Goal: Transaction & Acquisition: Purchase product/service

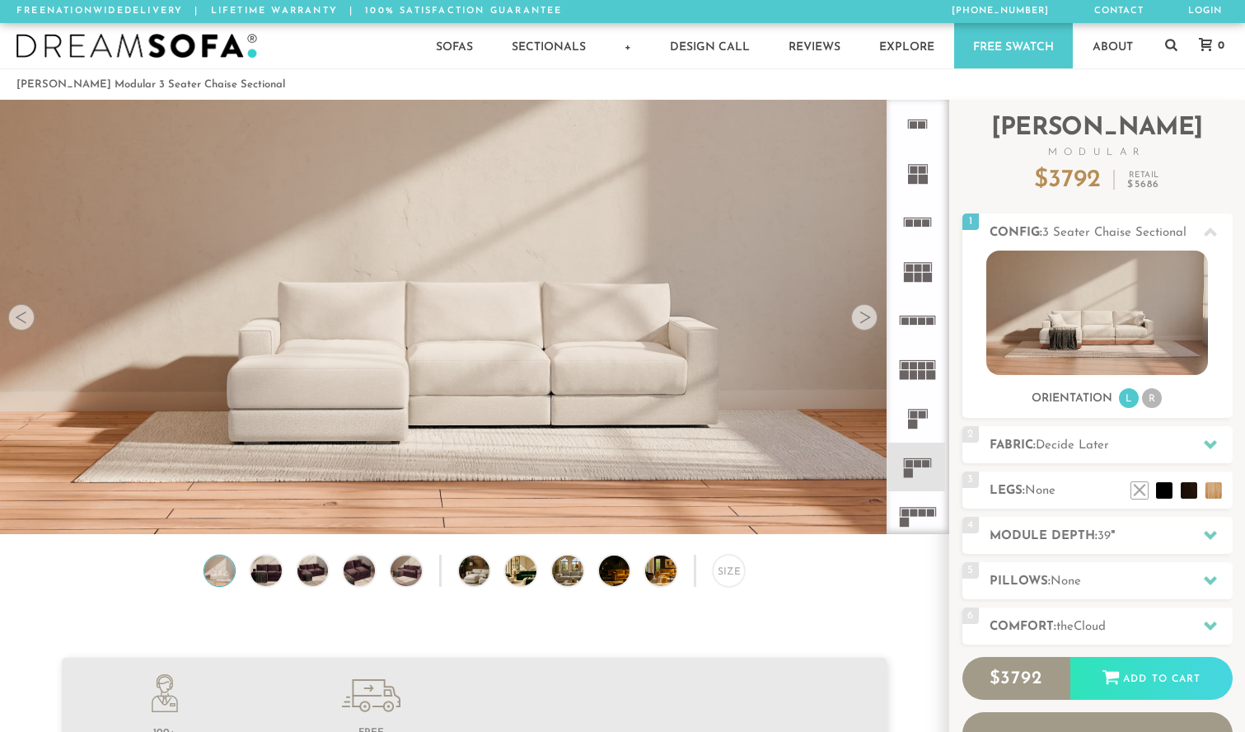
scroll to position [18307, 1245]
click at [1168, 495] on li at bounding box center [1140, 466] width 66 height 66
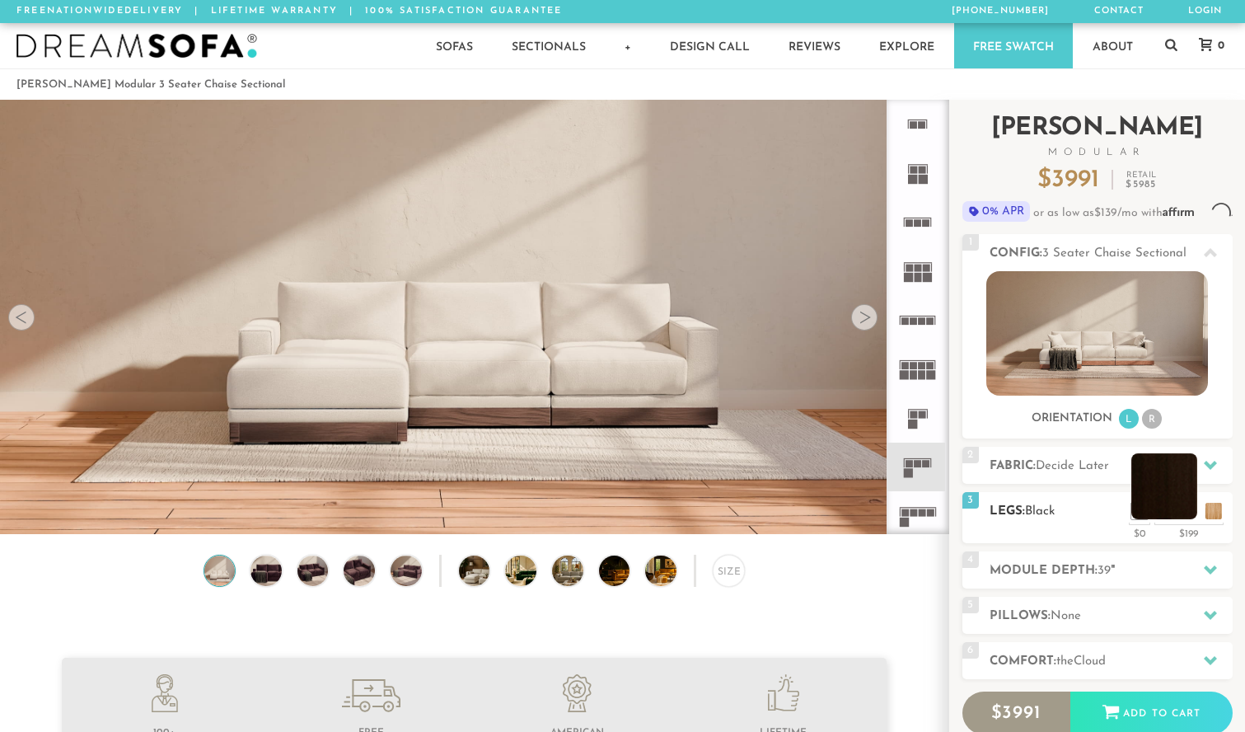
click at [1192, 519] on li at bounding box center [1165, 486] width 66 height 66
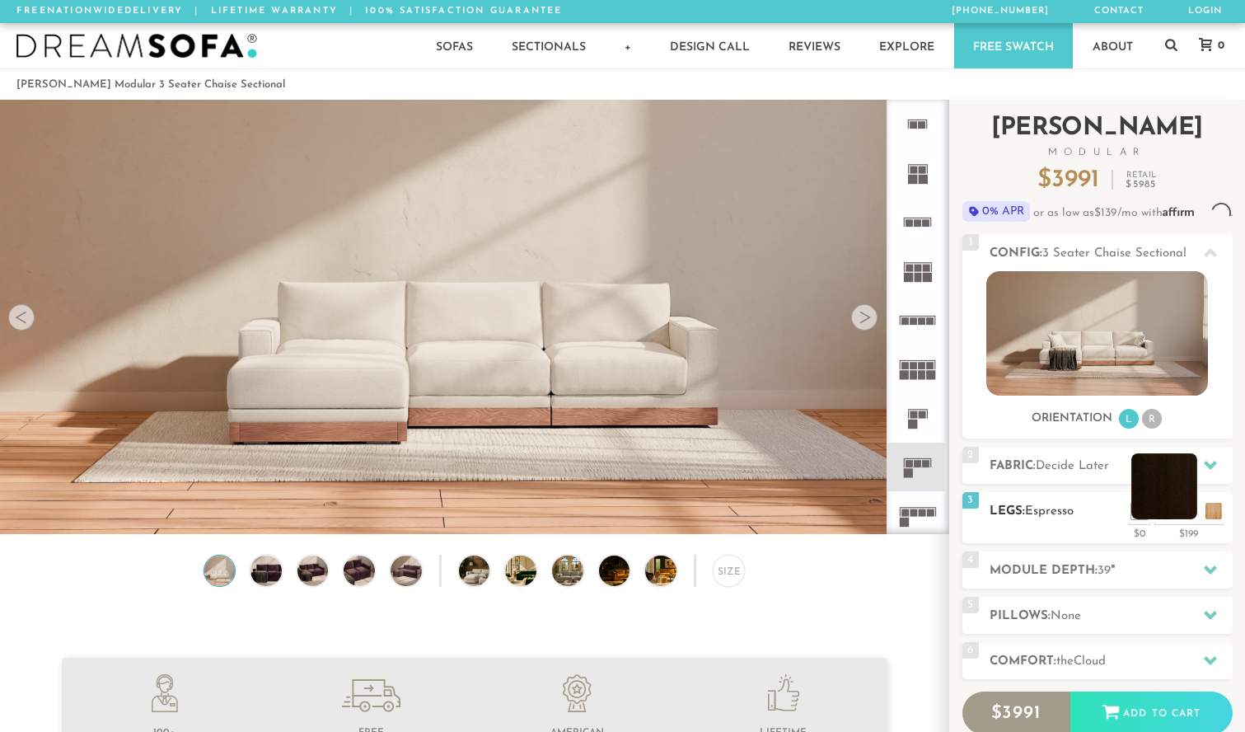
click at [1183, 519] on li at bounding box center [1165, 486] width 66 height 66
click at [1211, 519] on li at bounding box center [1189, 486] width 66 height 66
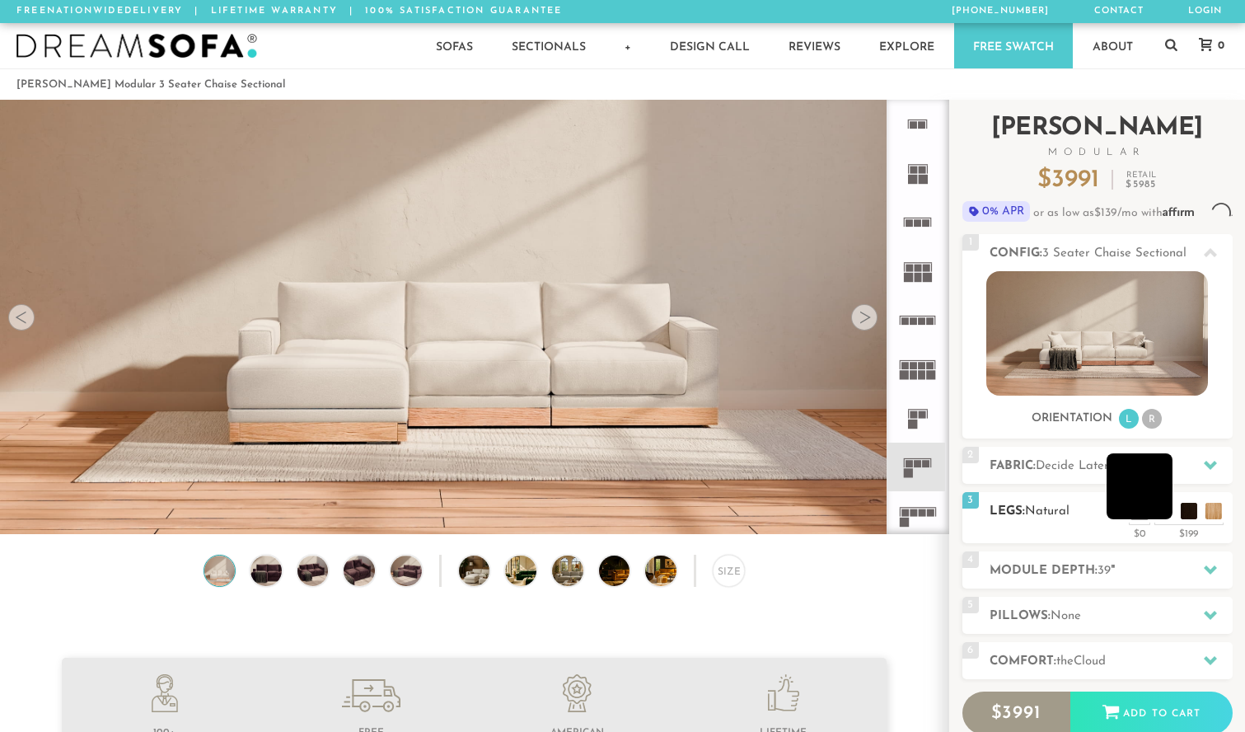
click at [1160, 519] on li at bounding box center [1140, 486] width 66 height 66
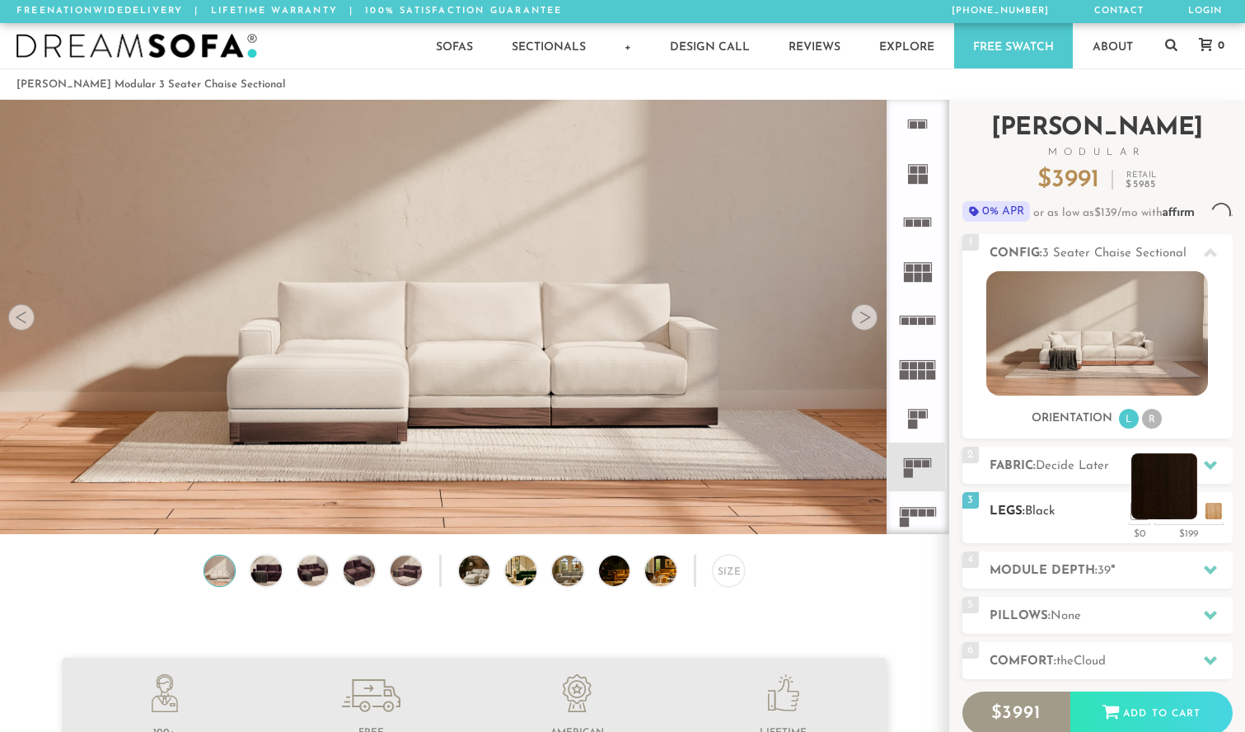
click at [1189, 519] on li at bounding box center [1165, 486] width 66 height 66
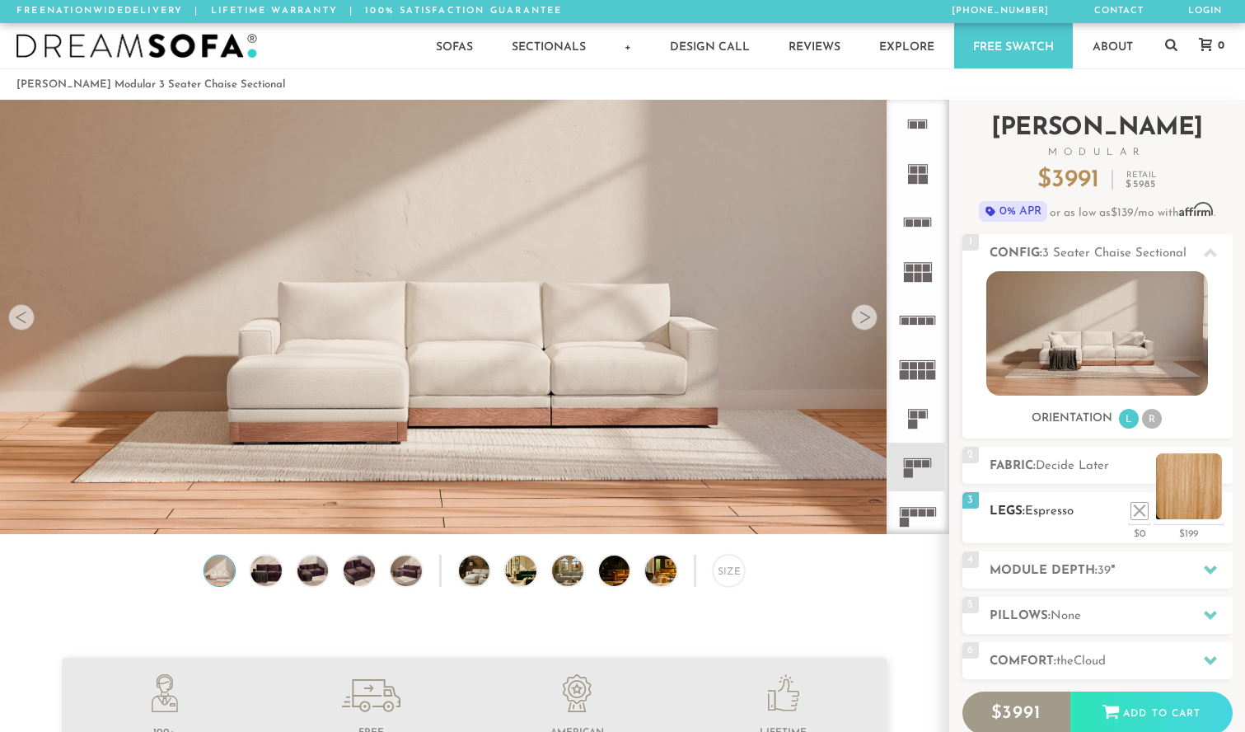
click at [1214, 537] on div "$199" at bounding box center [1189, 531] width 69 height 15
click at [1209, 513] on li at bounding box center [1189, 486] width 66 height 66
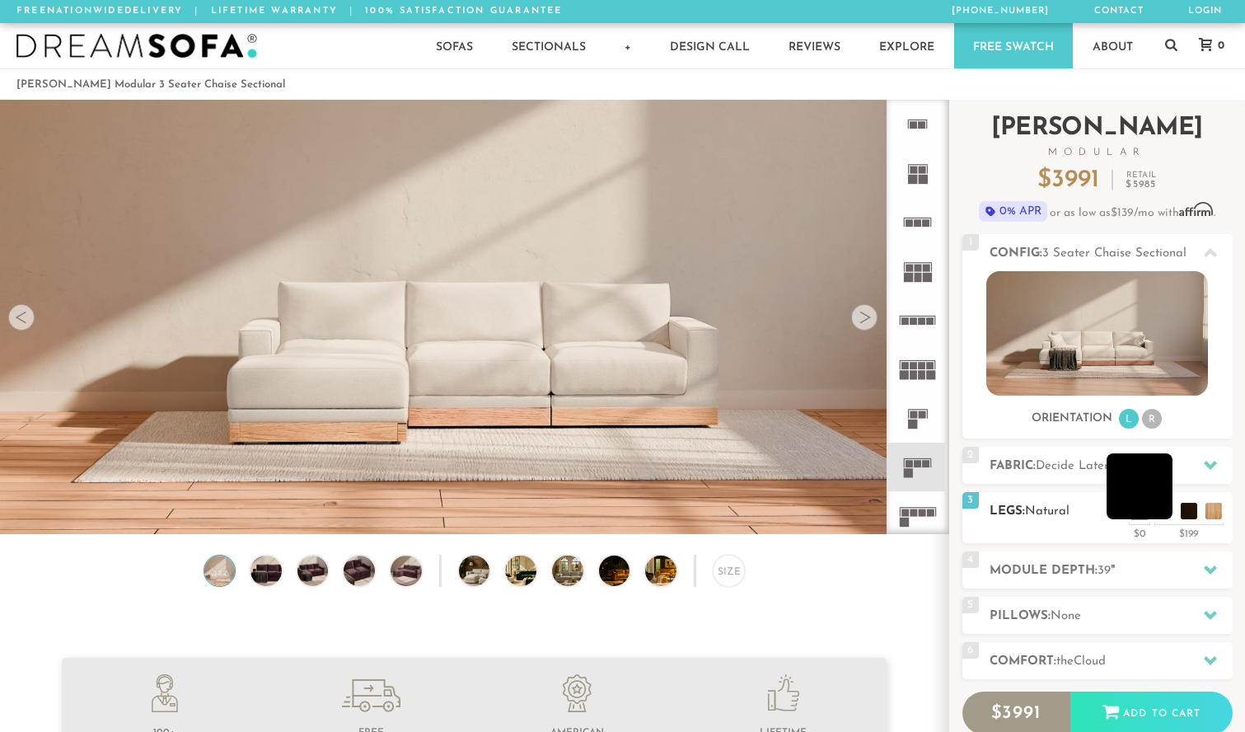
click at [1162, 518] on li at bounding box center [1140, 486] width 66 height 66
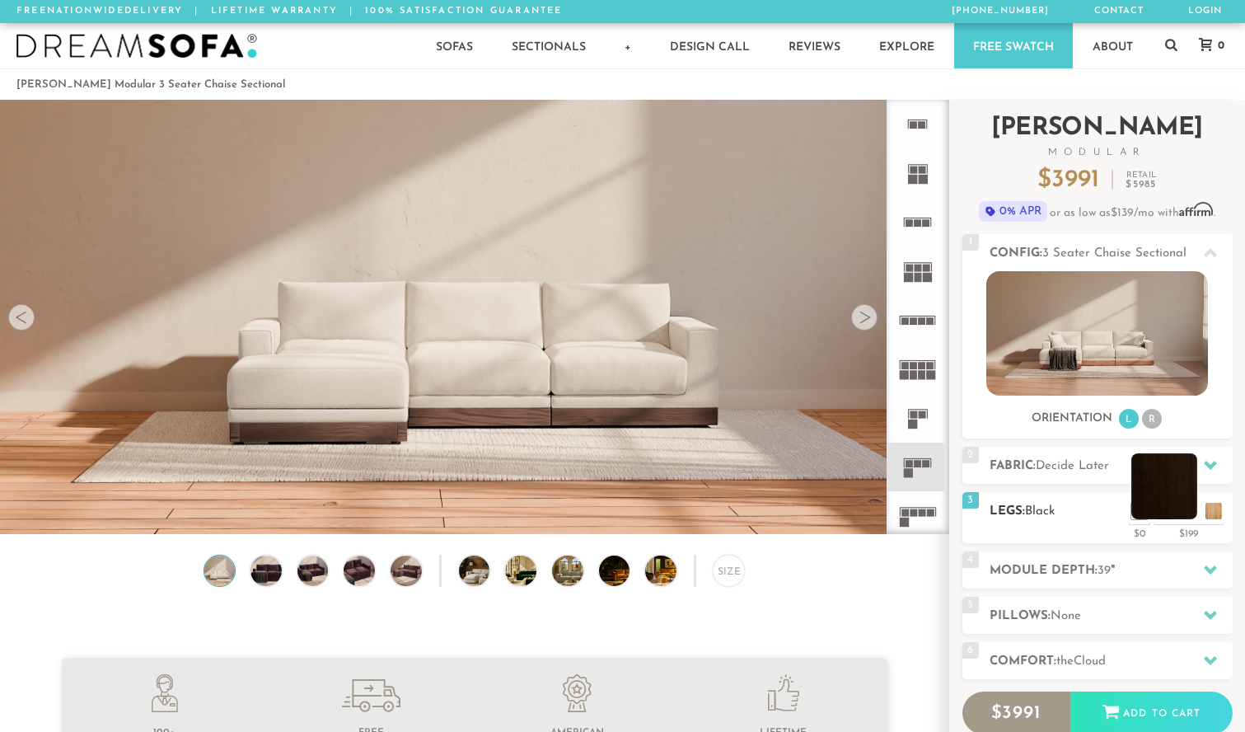
click at [1185, 513] on li at bounding box center [1165, 486] width 66 height 66
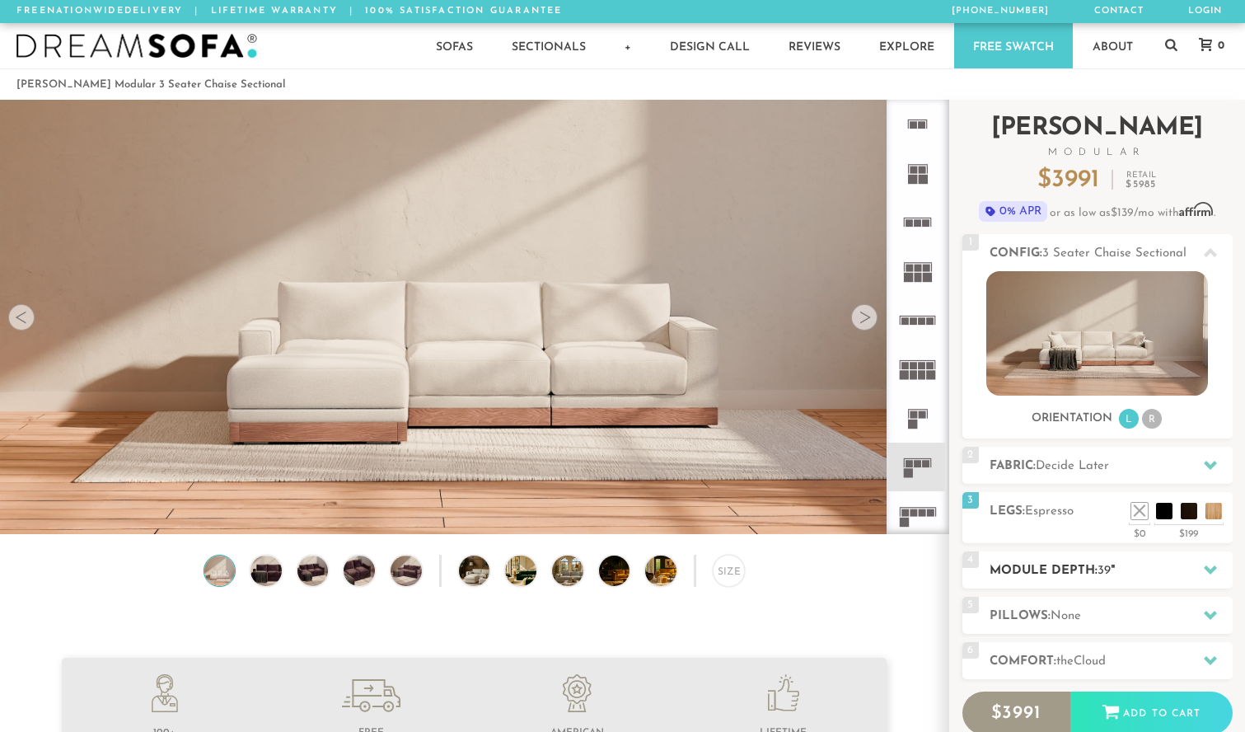
click at [1091, 558] on div "4 Module Depth: 39 "" at bounding box center [1098, 569] width 270 height 37
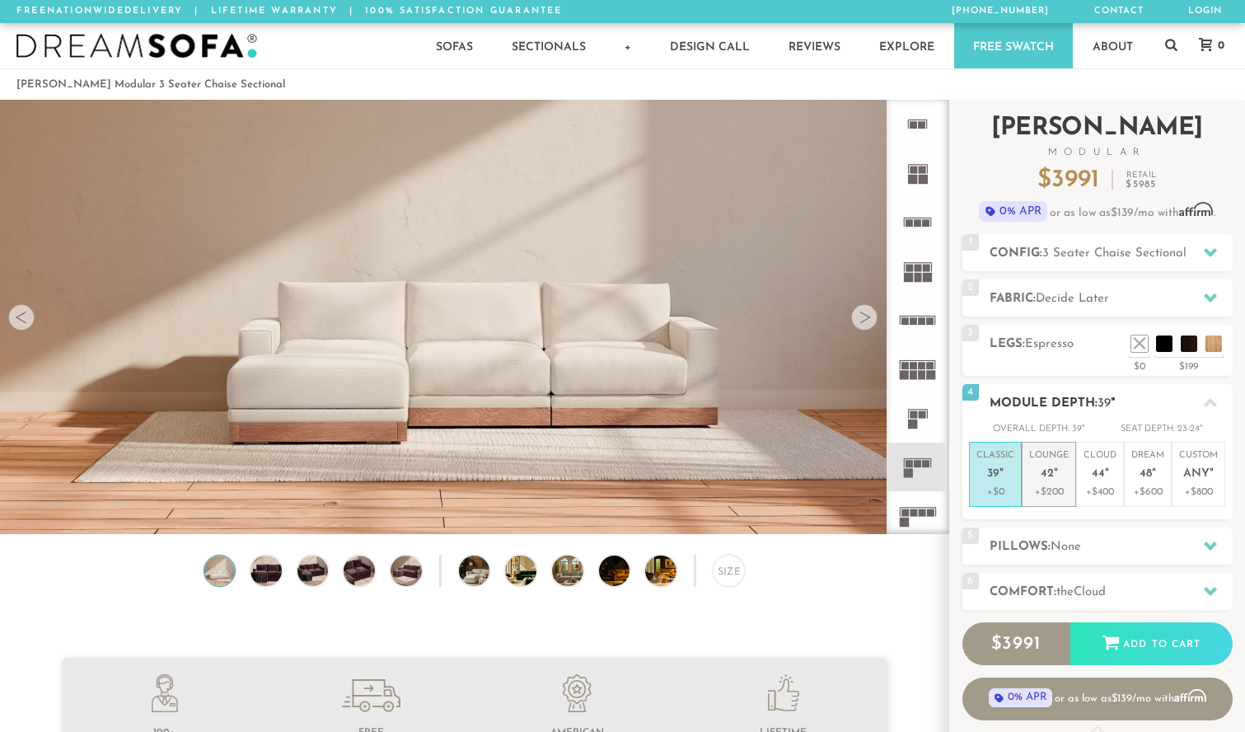
click at [1051, 485] on p "+$200" at bounding box center [1049, 492] width 40 height 15
click at [1088, 587] on span "Cloud" at bounding box center [1090, 592] width 32 height 12
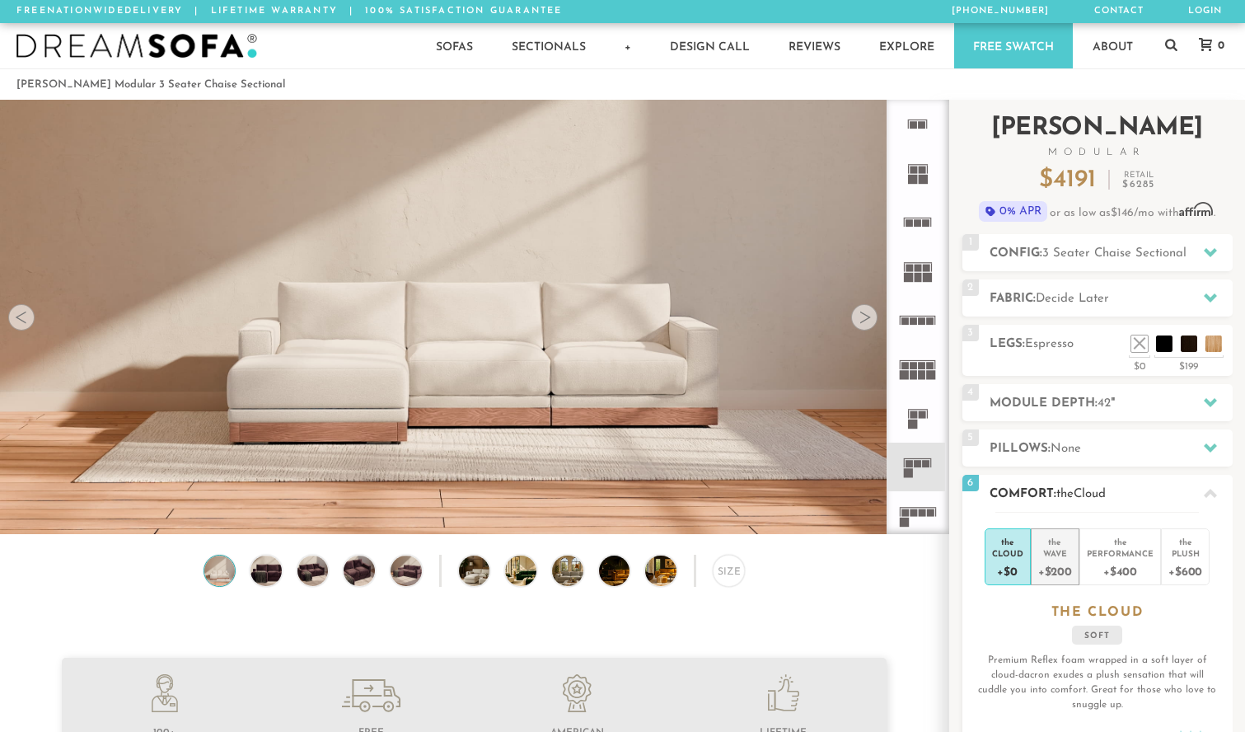
click at [1059, 561] on div "+$200" at bounding box center [1055, 571] width 34 height 24
click at [1210, 485] on div at bounding box center [1210, 493] width 35 height 34
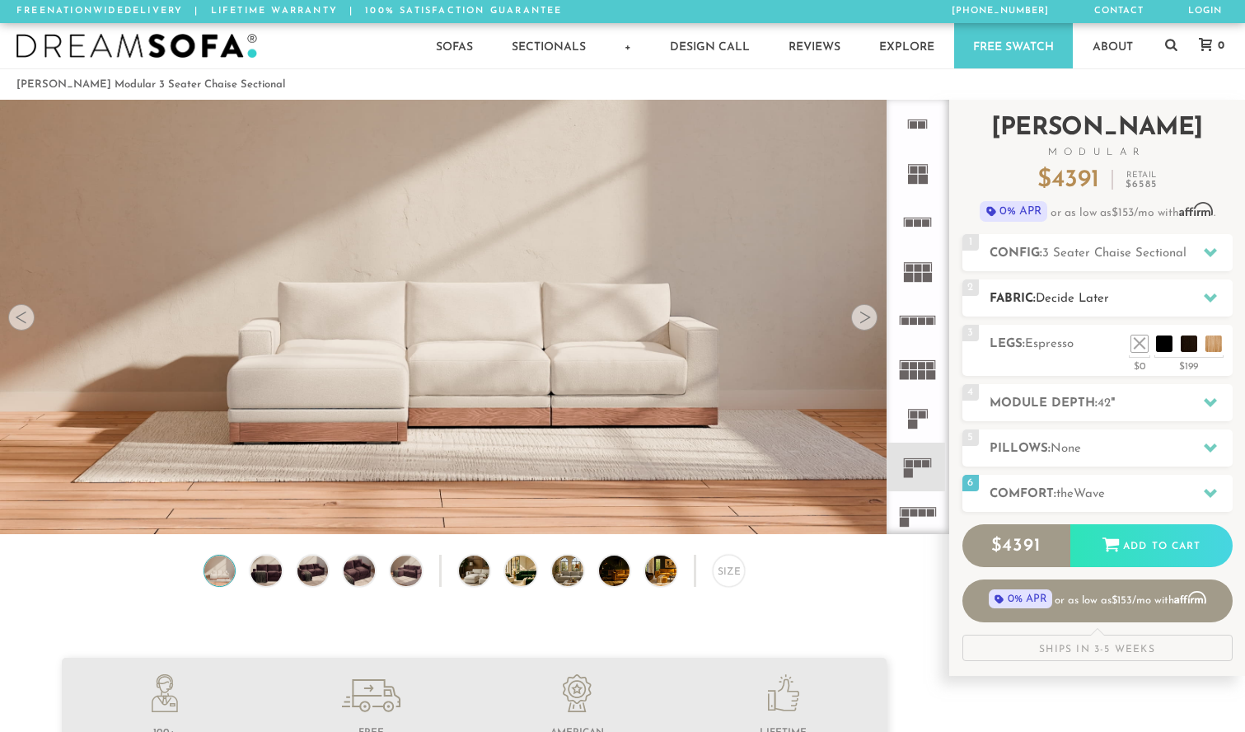
click at [1099, 298] on span "Decide Later" at bounding box center [1072, 299] width 73 height 12
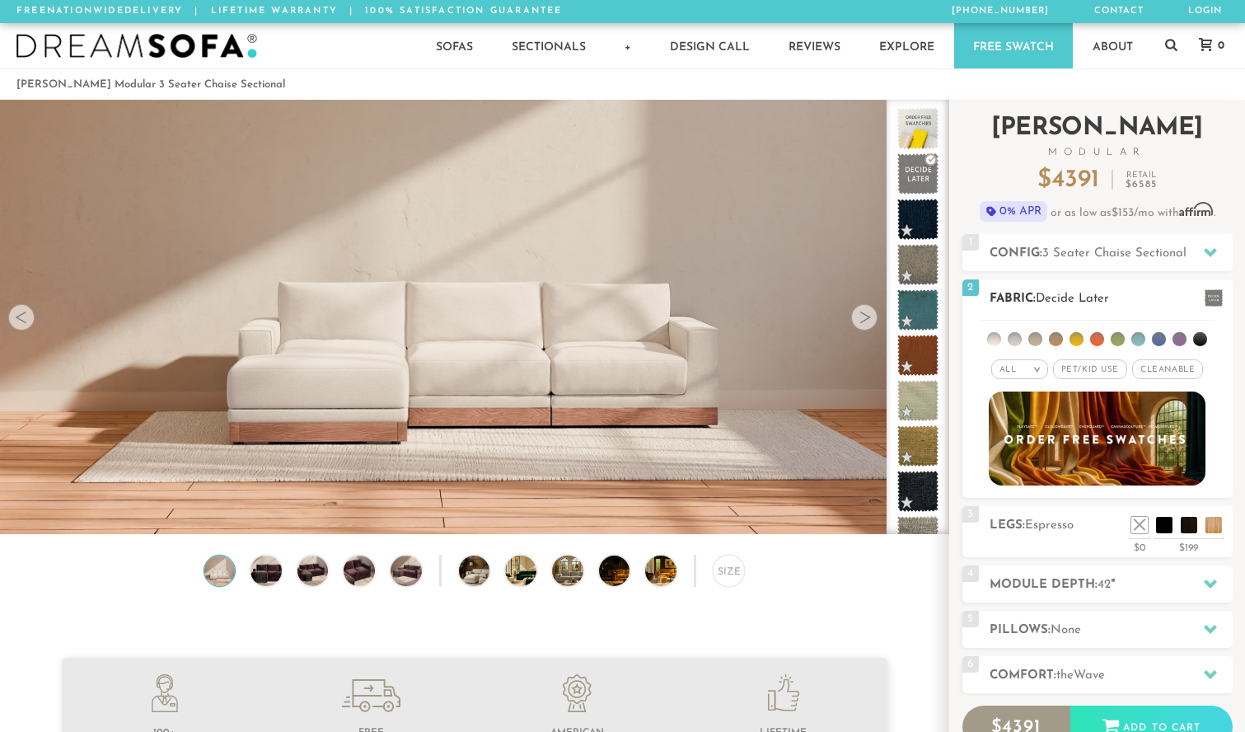
click at [1026, 368] on div "All >" at bounding box center [1019, 369] width 57 height 20
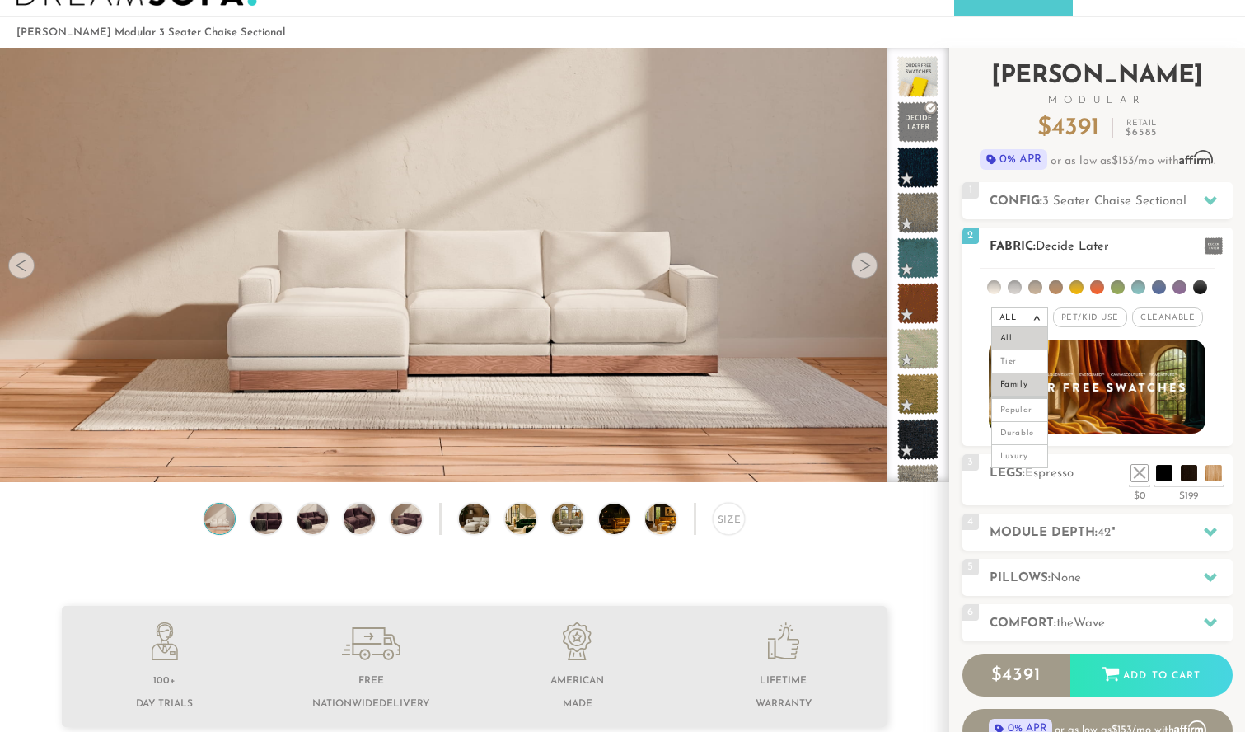
scroll to position [68, 0]
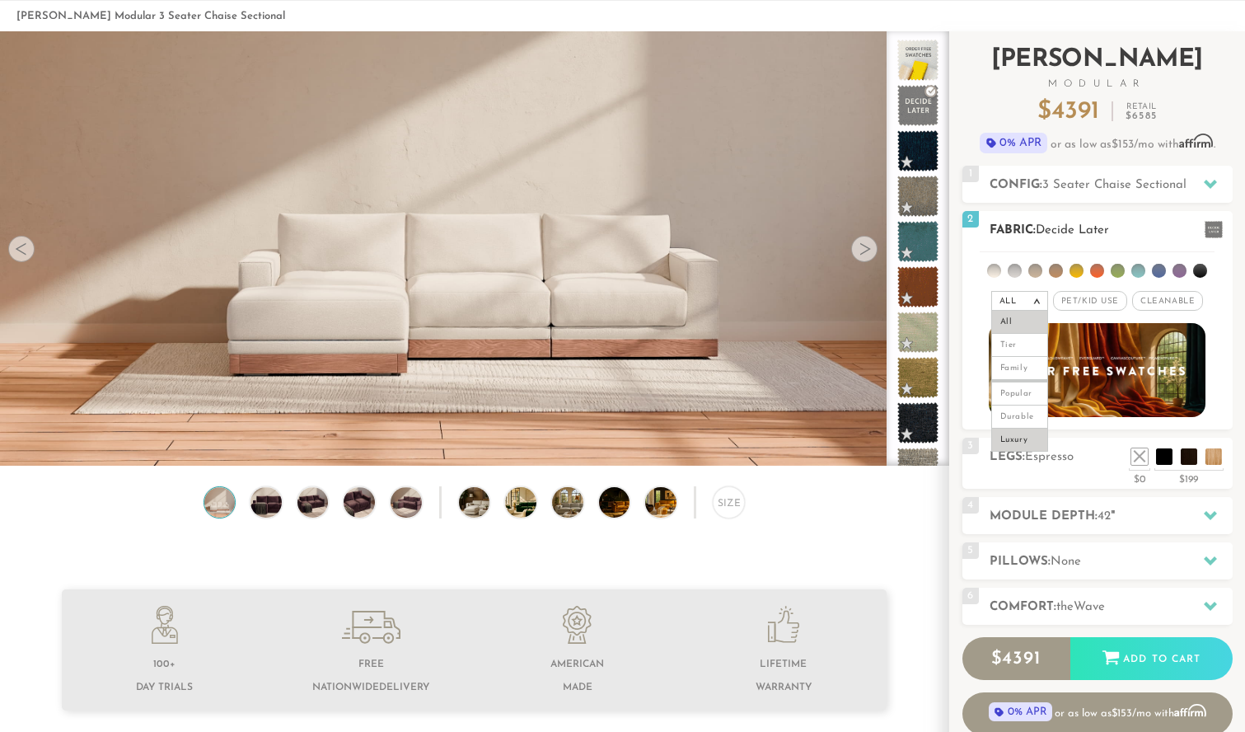
click at [1026, 442] on li "Luxury" at bounding box center [1019, 440] width 57 height 23
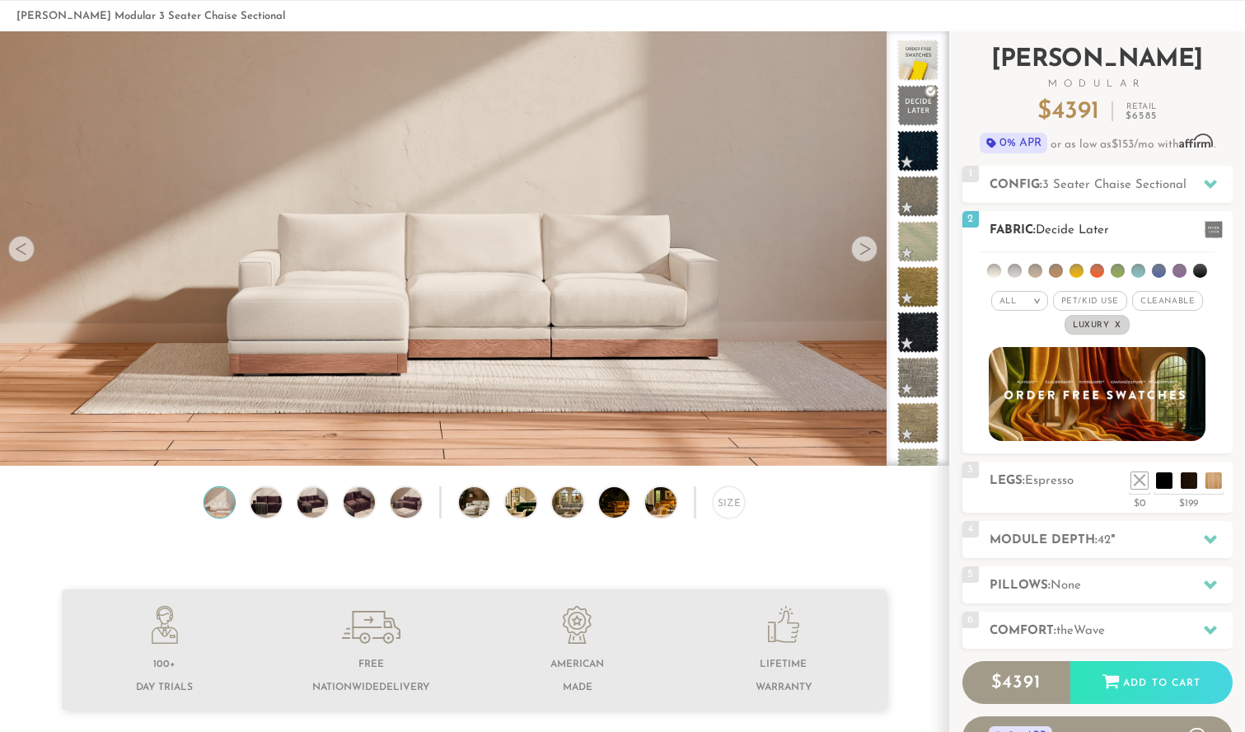
click at [1172, 300] on span "Cleanable x" at bounding box center [1167, 301] width 71 height 20
click at [1088, 301] on span "Pet/Kid Use x" at bounding box center [1084, 301] width 74 height 20
click at [1027, 303] on em ">" at bounding box center [1025, 301] width 12 height 8
click at [1011, 370] on li "Family" at bounding box center [1007, 368] width 57 height 23
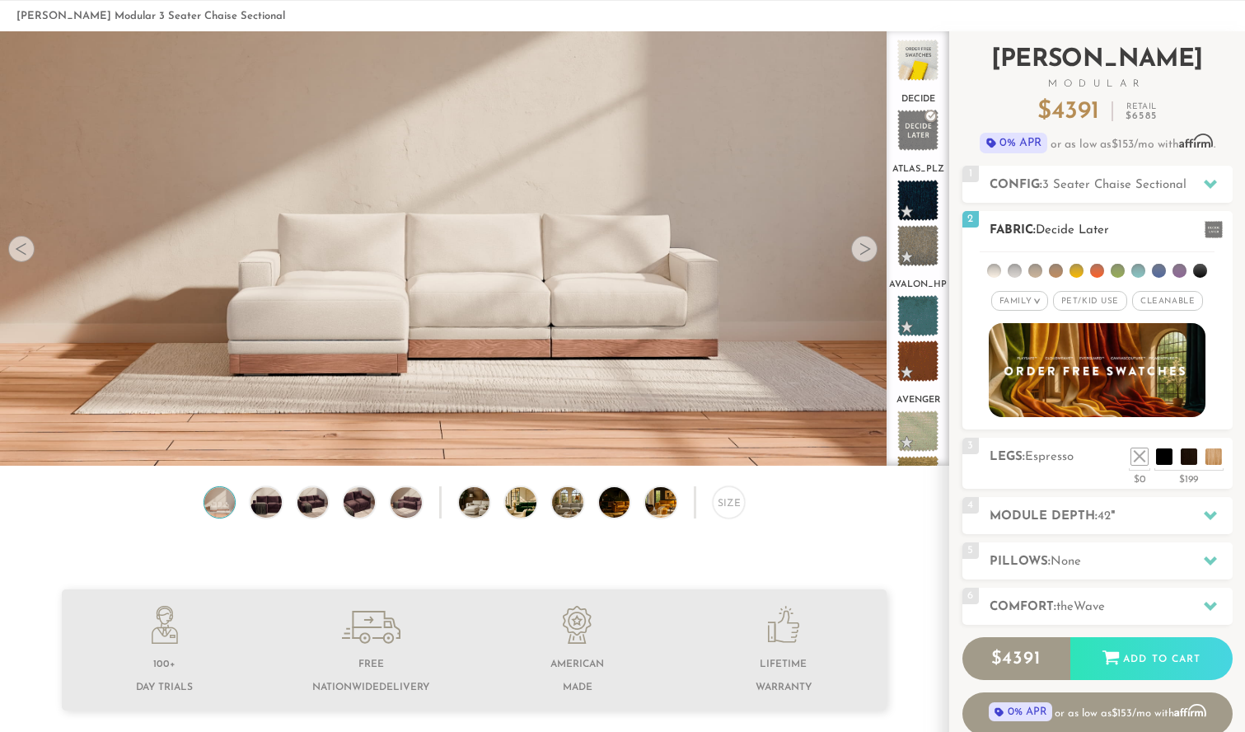
click at [1031, 298] on em "Family" at bounding box center [1016, 301] width 32 height 9
click at [1023, 335] on li "Tier" at bounding box center [1019, 345] width 57 height 23
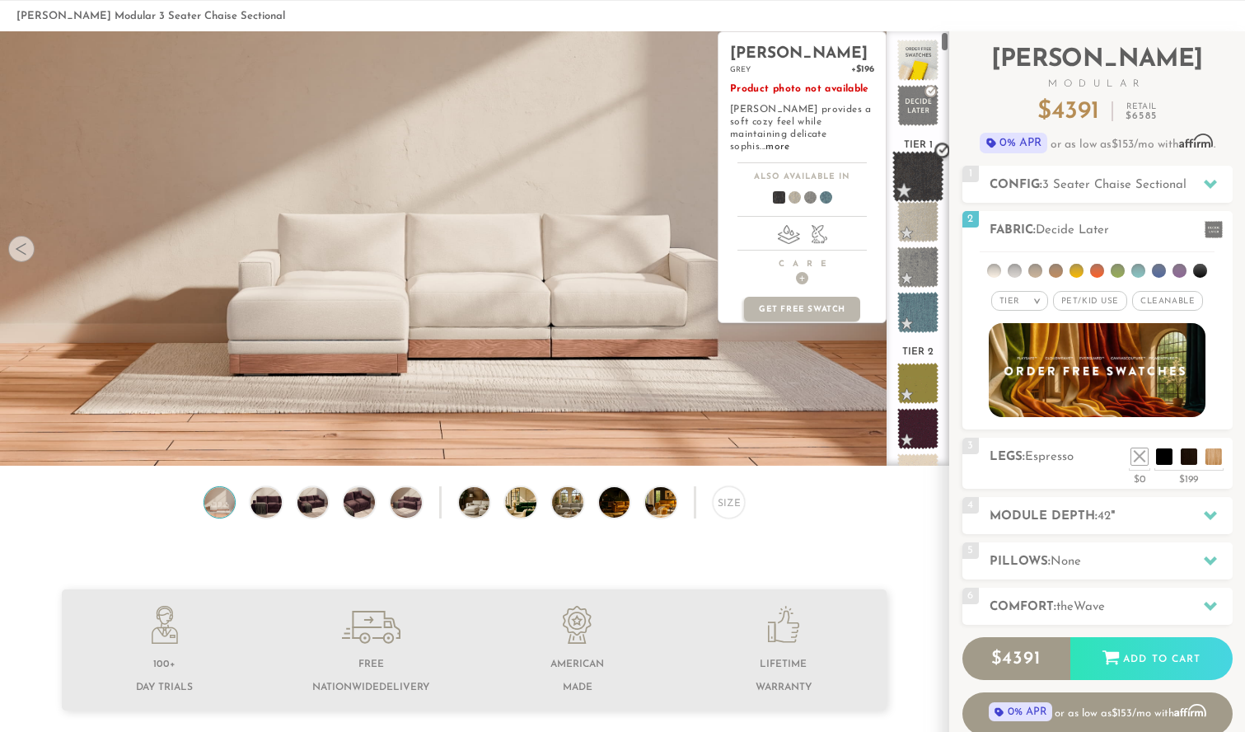
click at [908, 179] on span at bounding box center [919, 177] width 52 height 52
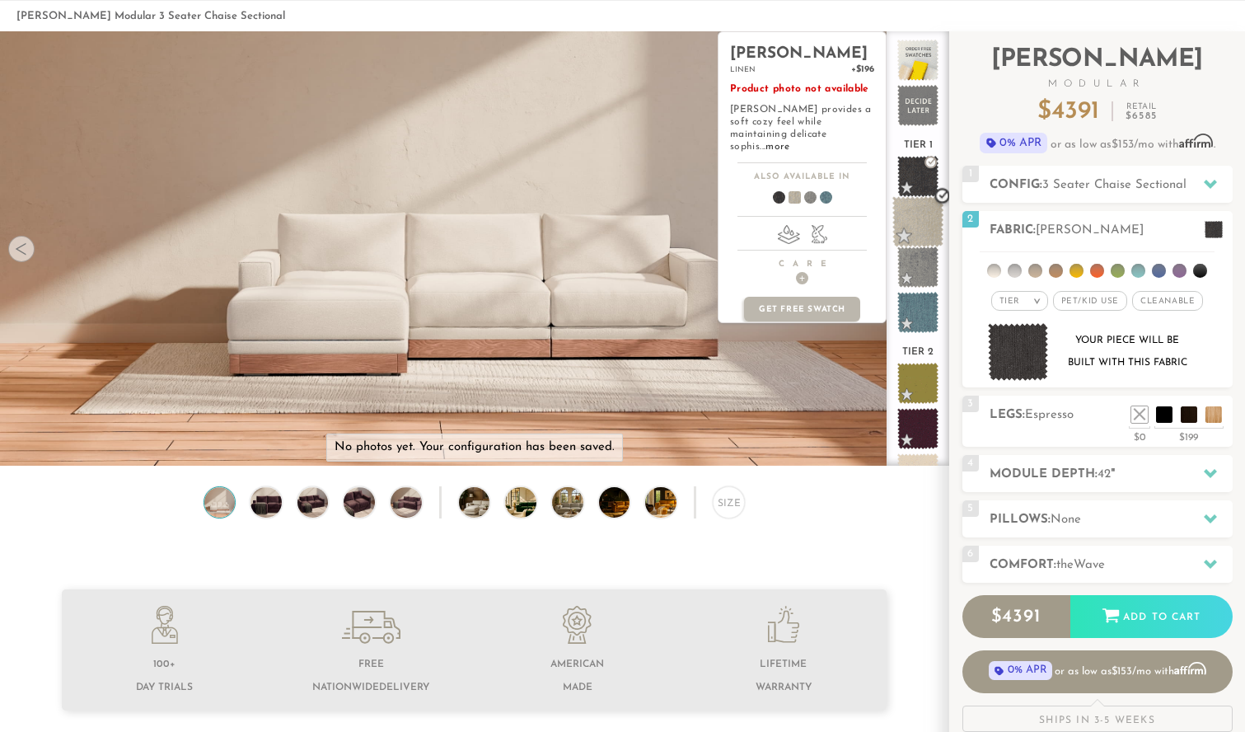
click at [921, 232] on span at bounding box center [919, 222] width 52 height 52
click at [921, 284] on span at bounding box center [919, 267] width 52 height 52
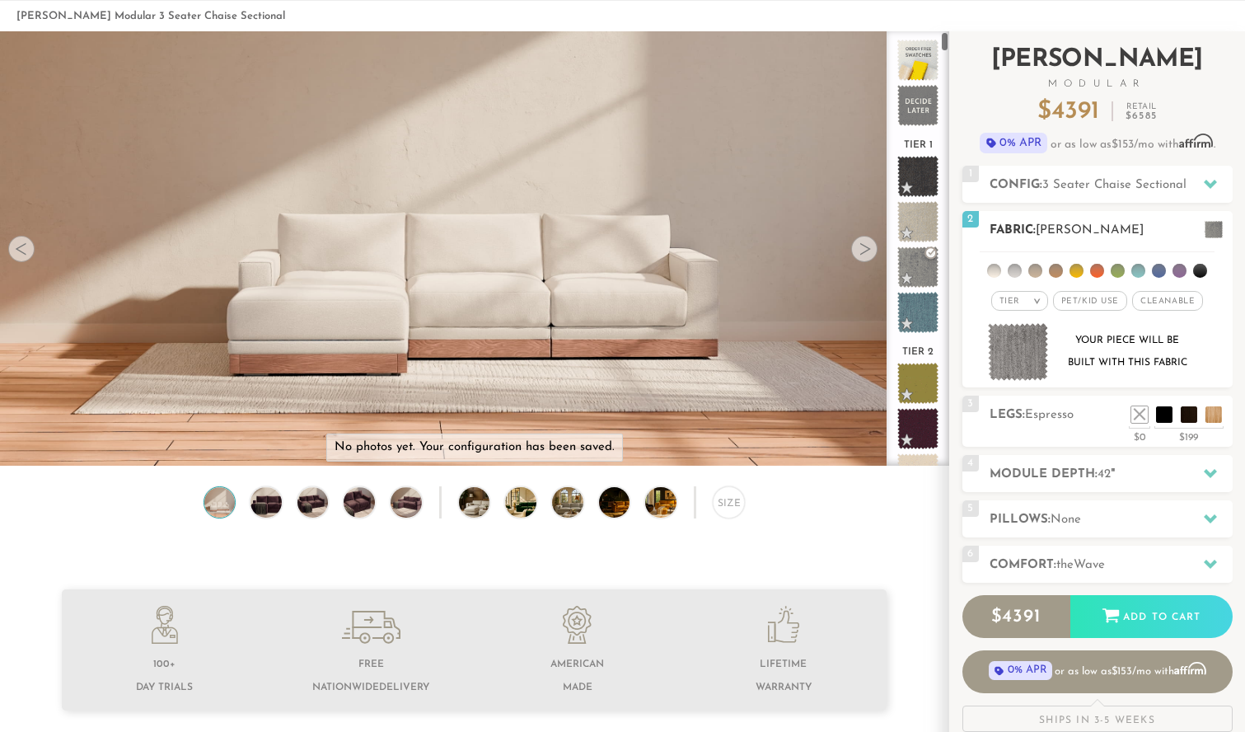
click at [1034, 299] on em ">" at bounding box center [1037, 301] width 12 height 8
click at [1025, 438] on li "Luxury" at bounding box center [1019, 440] width 57 height 23
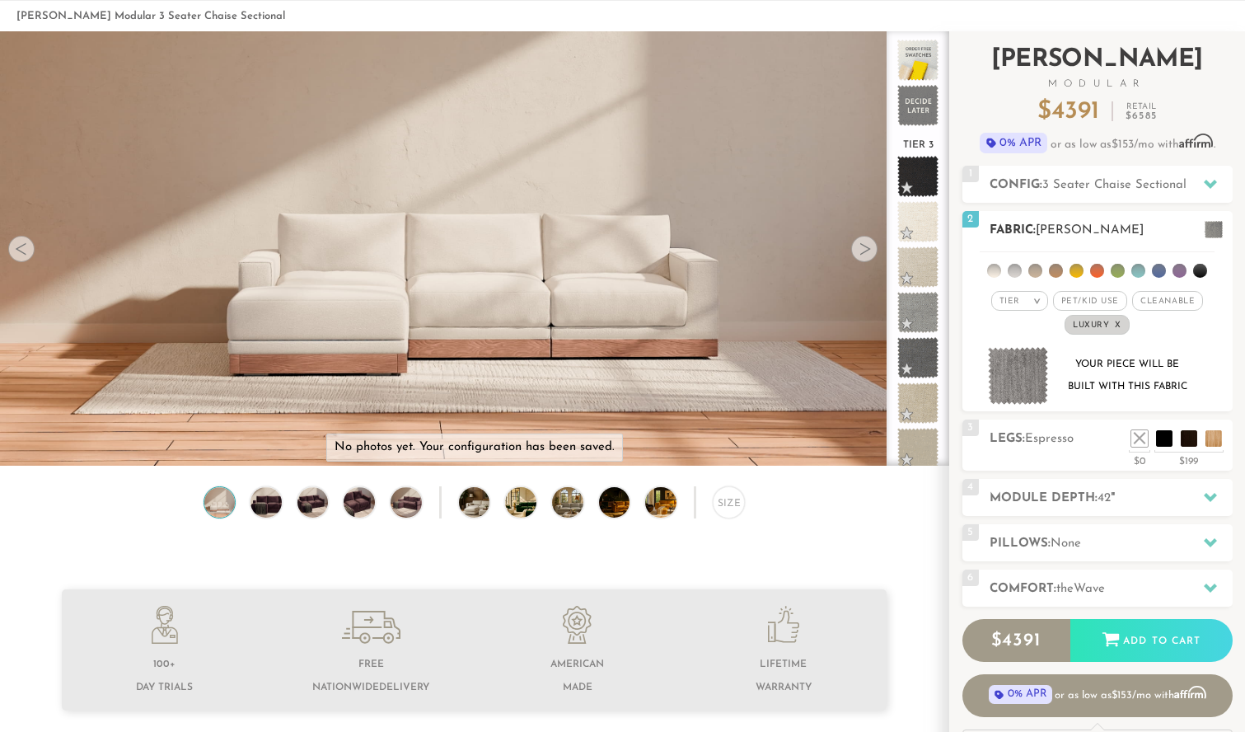
click at [1098, 301] on span "Pet/Kid Use x" at bounding box center [1090, 301] width 74 height 20
click at [1184, 305] on span "Cleanable x" at bounding box center [1173, 301] width 71 height 20
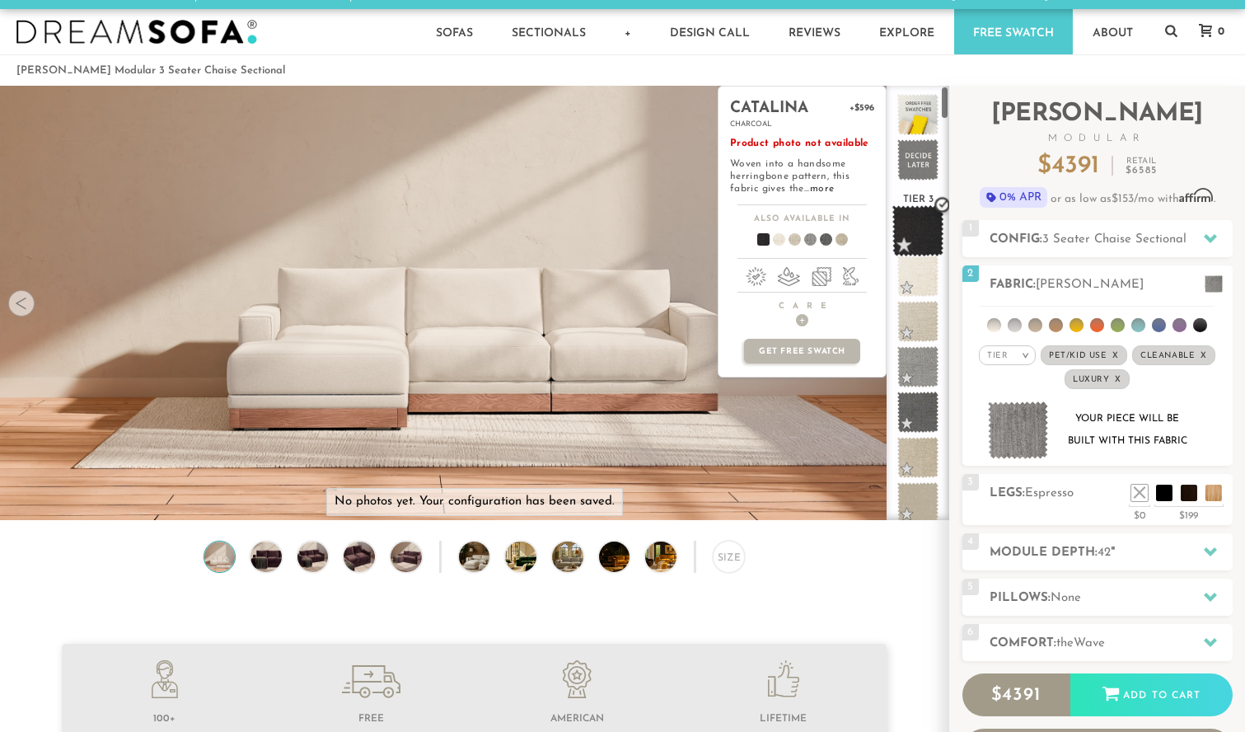
scroll to position [2, 0]
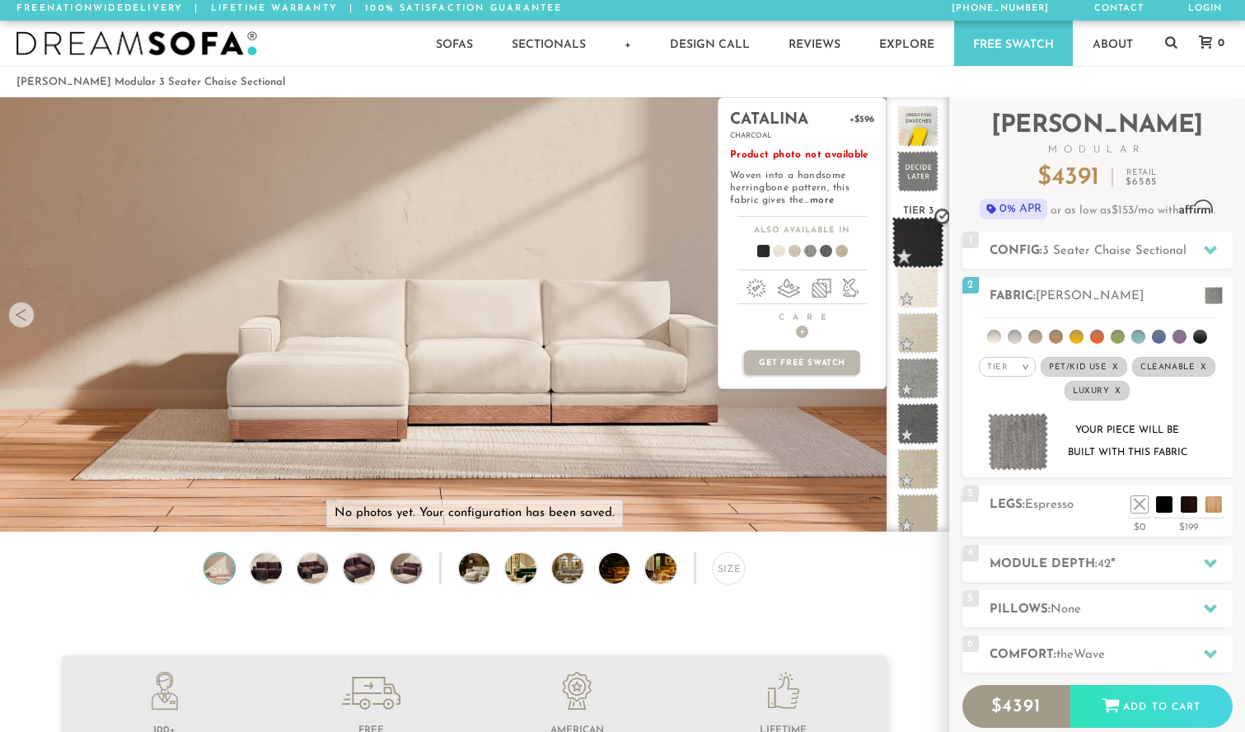
click at [921, 248] on span at bounding box center [919, 243] width 52 height 52
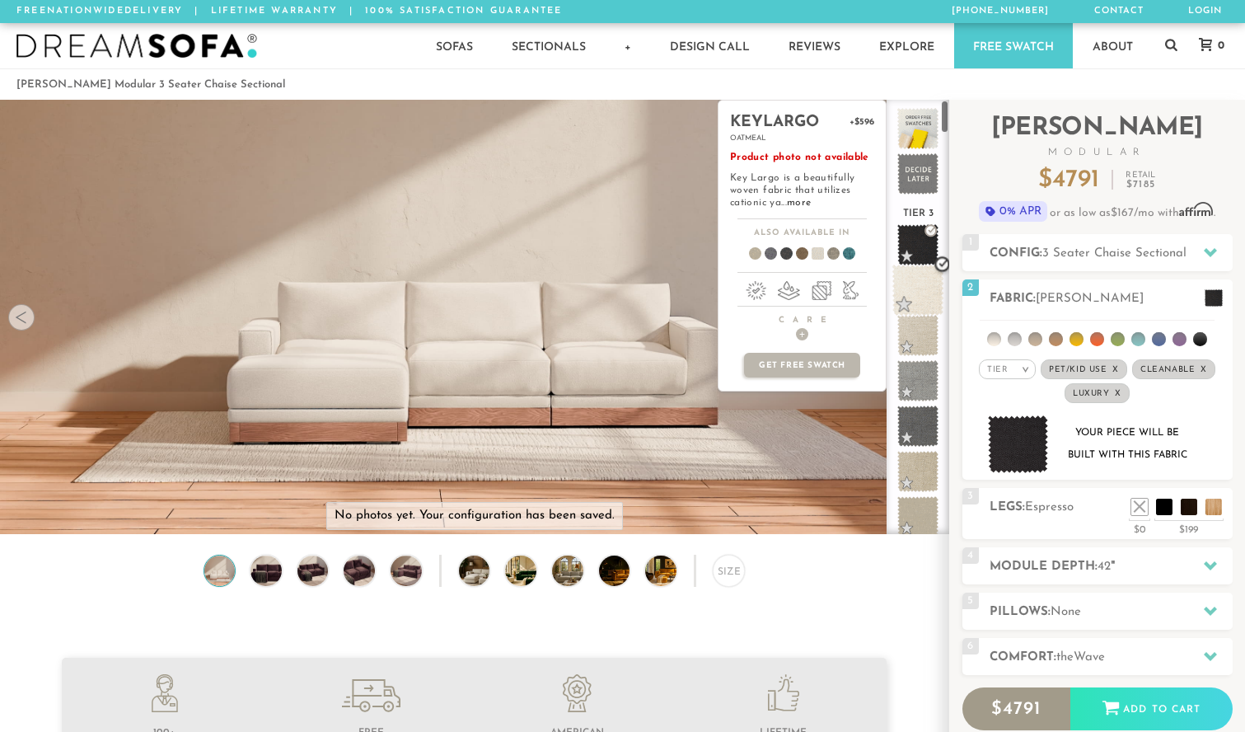
scroll to position [0, 0]
click at [912, 296] on span at bounding box center [919, 291] width 52 height 52
click at [913, 271] on span at bounding box center [919, 291] width 52 height 52
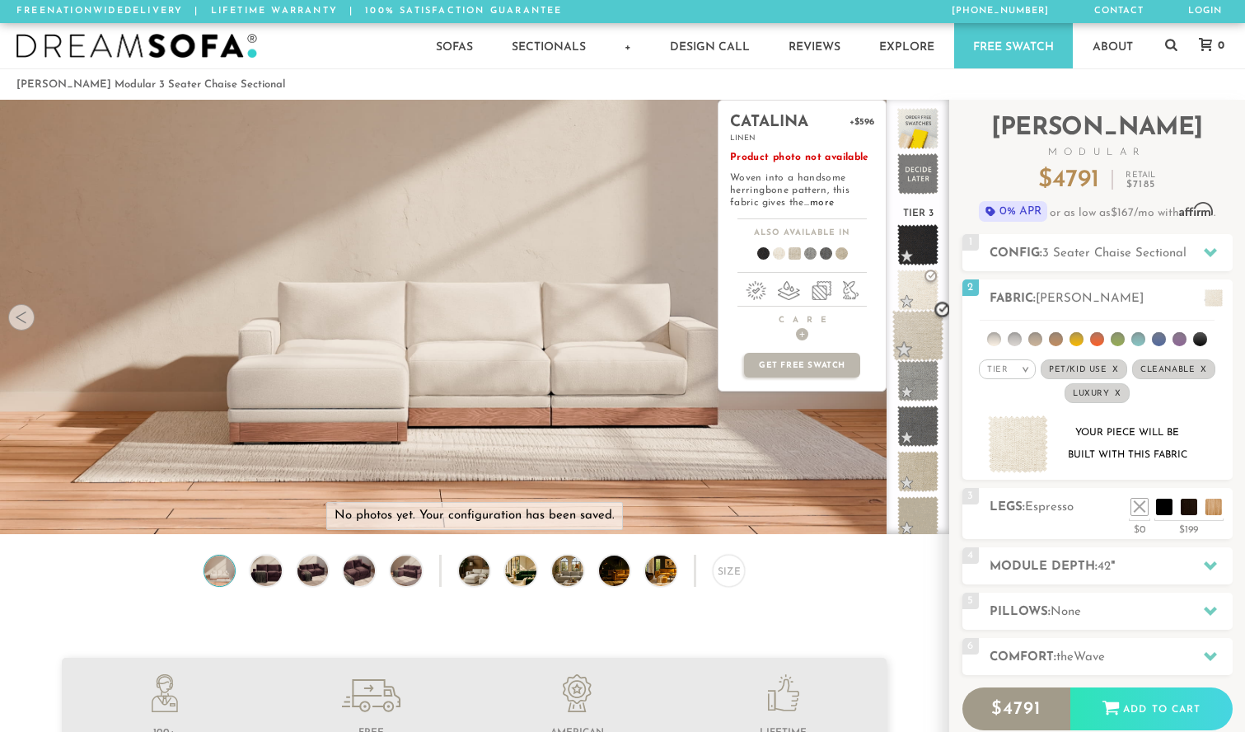
click at [922, 354] on span at bounding box center [919, 336] width 52 height 52
click at [921, 379] on span at bounding box center [919, 381] width 52 height 52
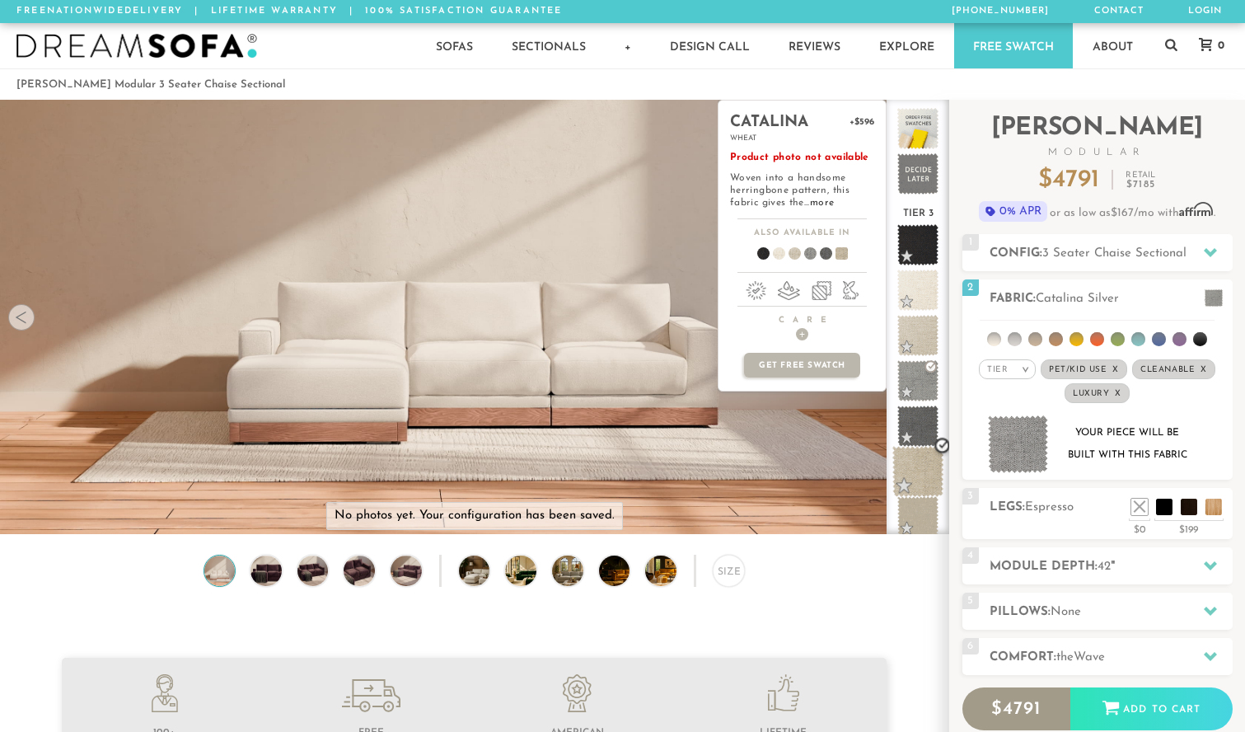
click at [927, 477] on span at bounding box center [919, 472] width 52 height 52
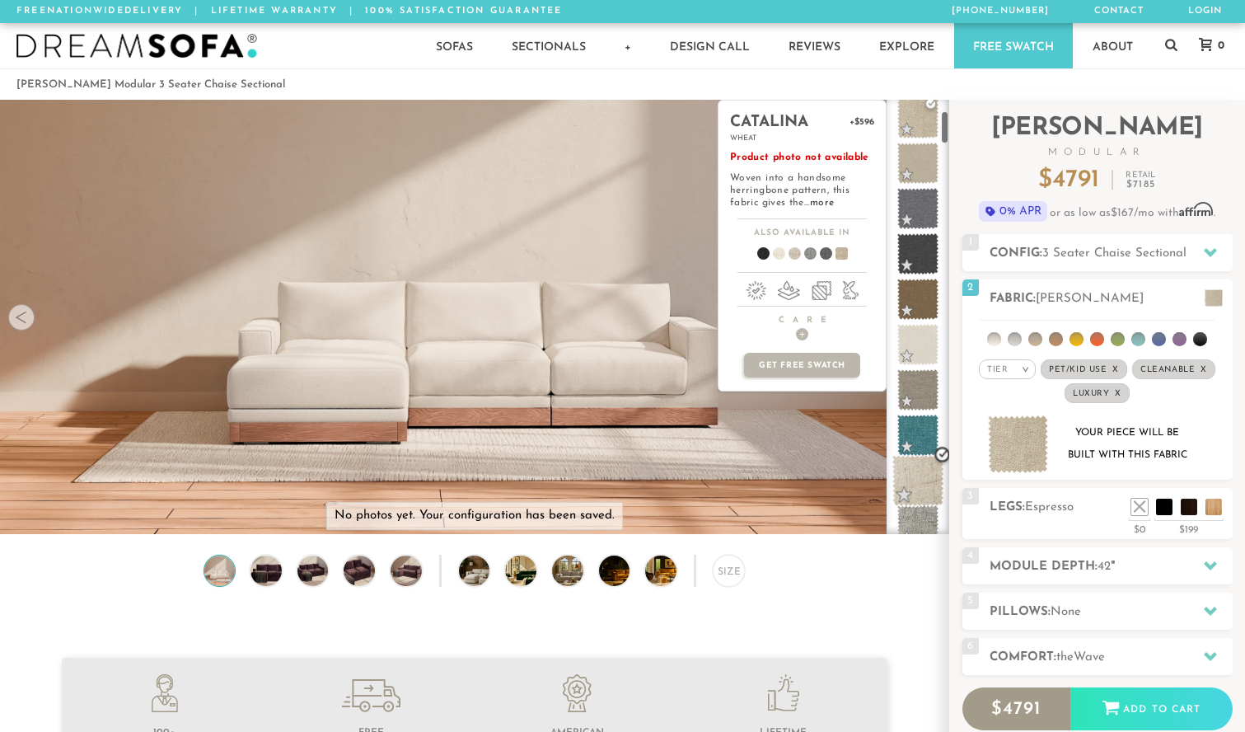
scroll to position [354, 0]
click at [925, 440] on span at bounding box center [919, 436] width 52 height 52
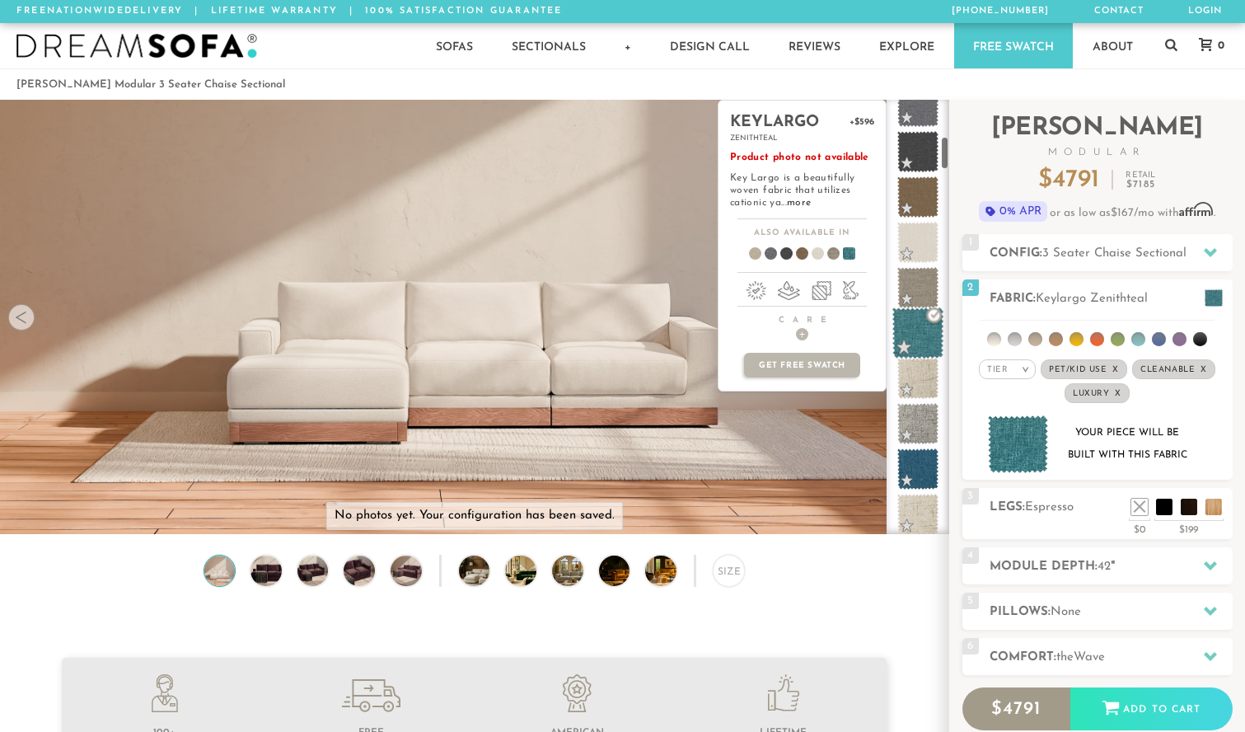
scroll to position [466, 0]
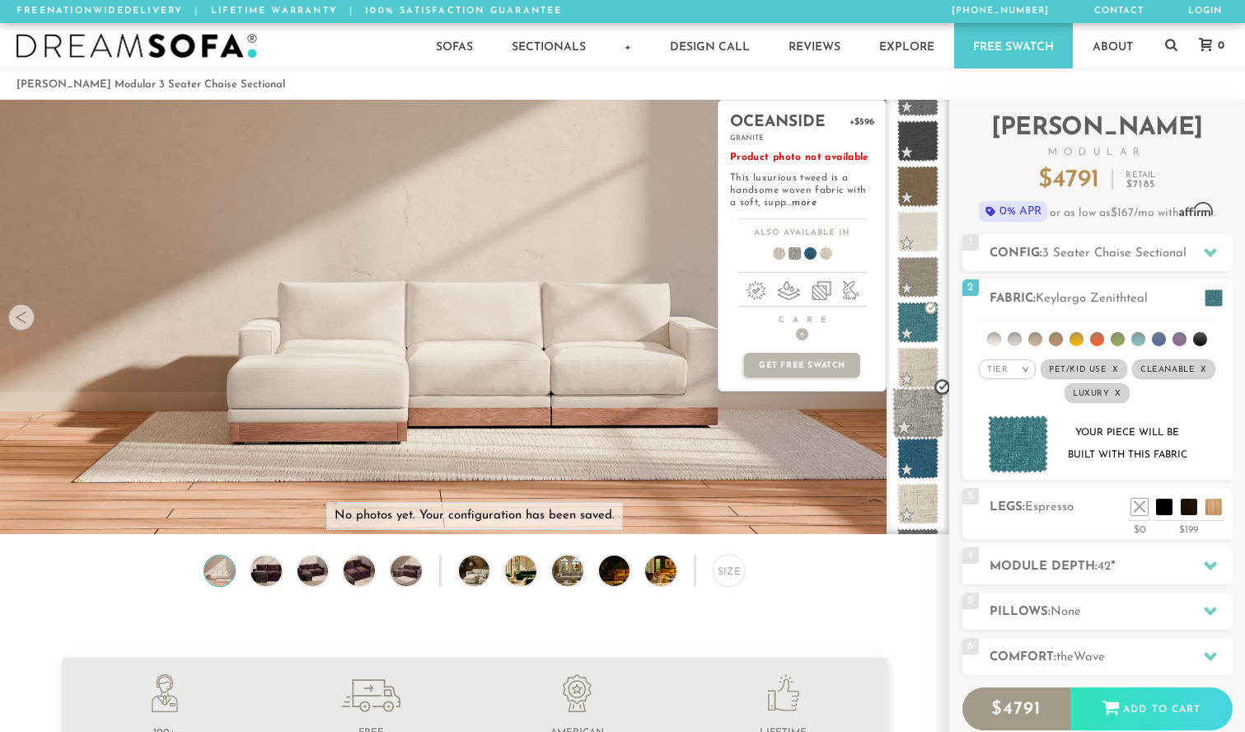
click at [919, 431] on span at bounding box center [919, 413] width 52 height 52
click at [925, 456] on span at bounding box center [919, 459] width 52 height 52
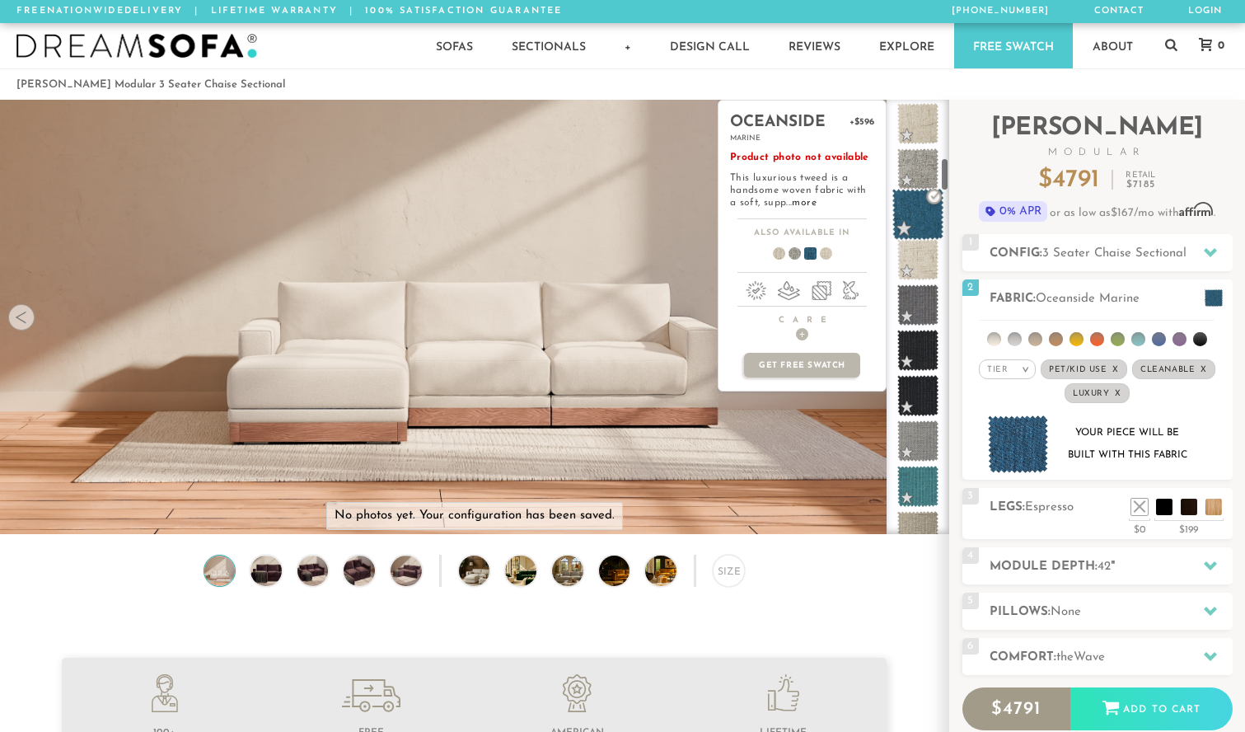
scroll to position [749, 0]
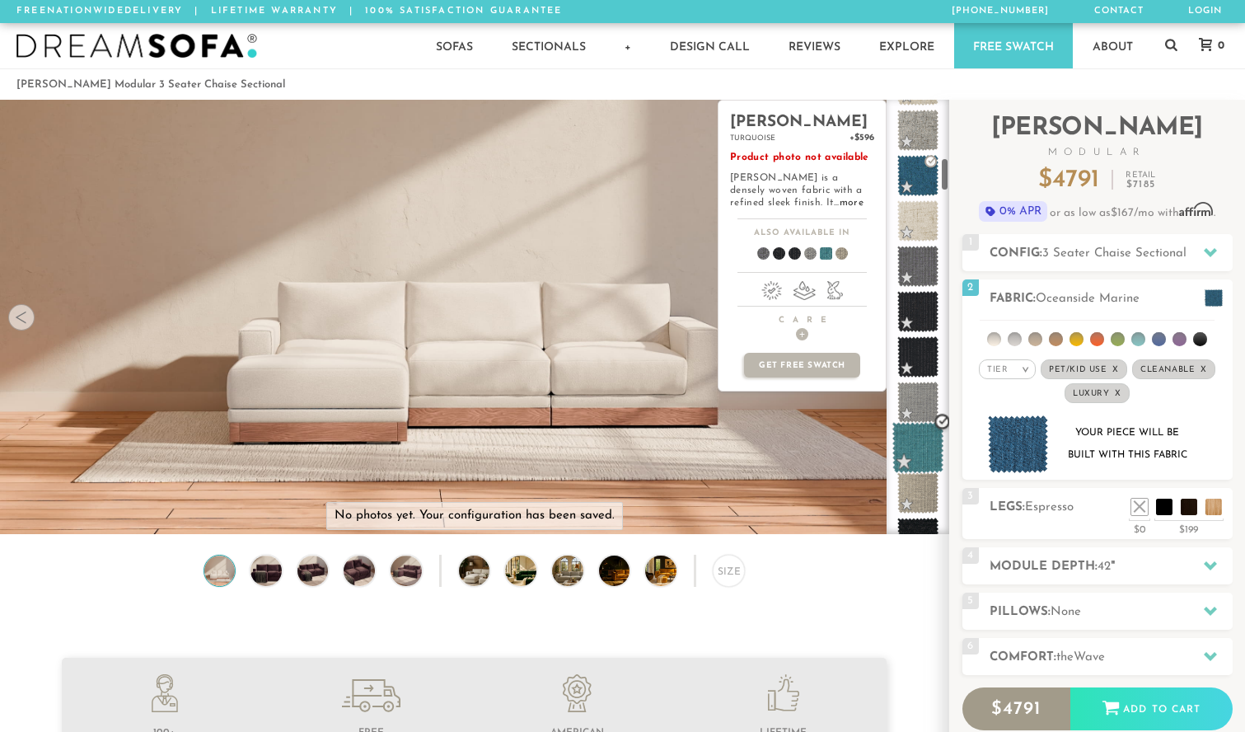
click at [925, 456] on span at bounding box center [919, 448] width 52 height 52
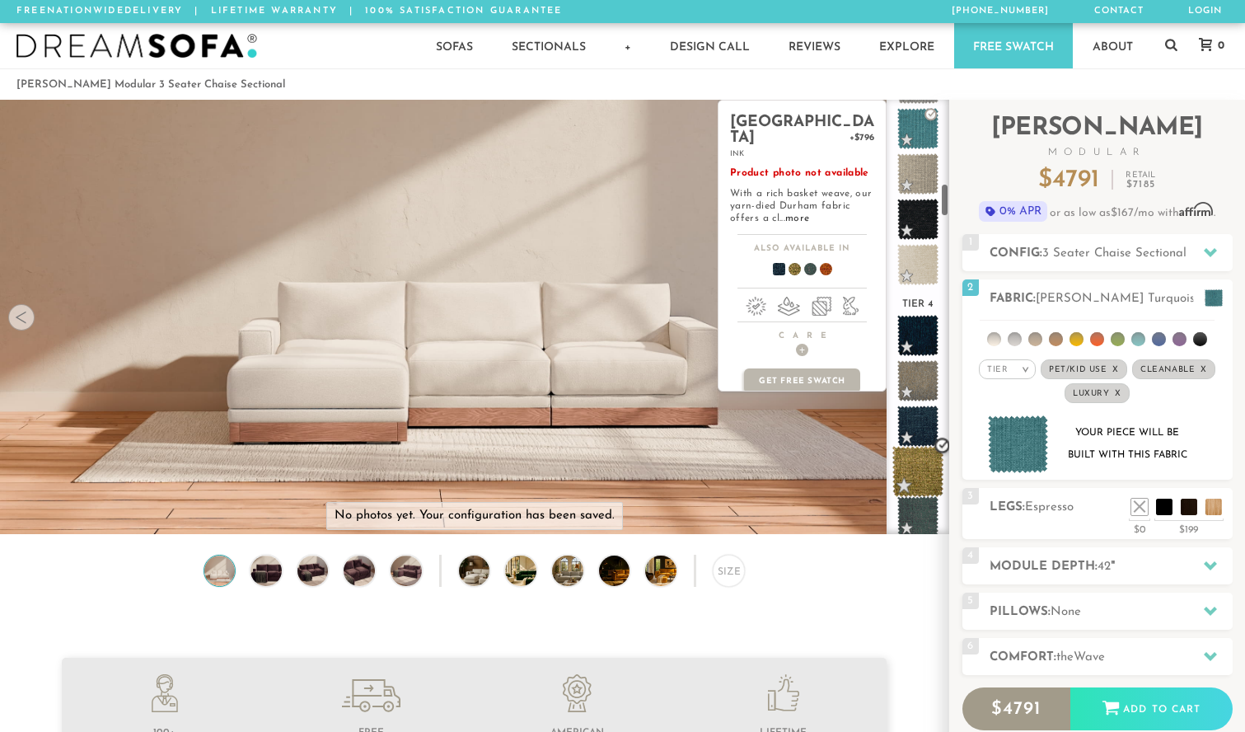
scroll to position [1071, 0]
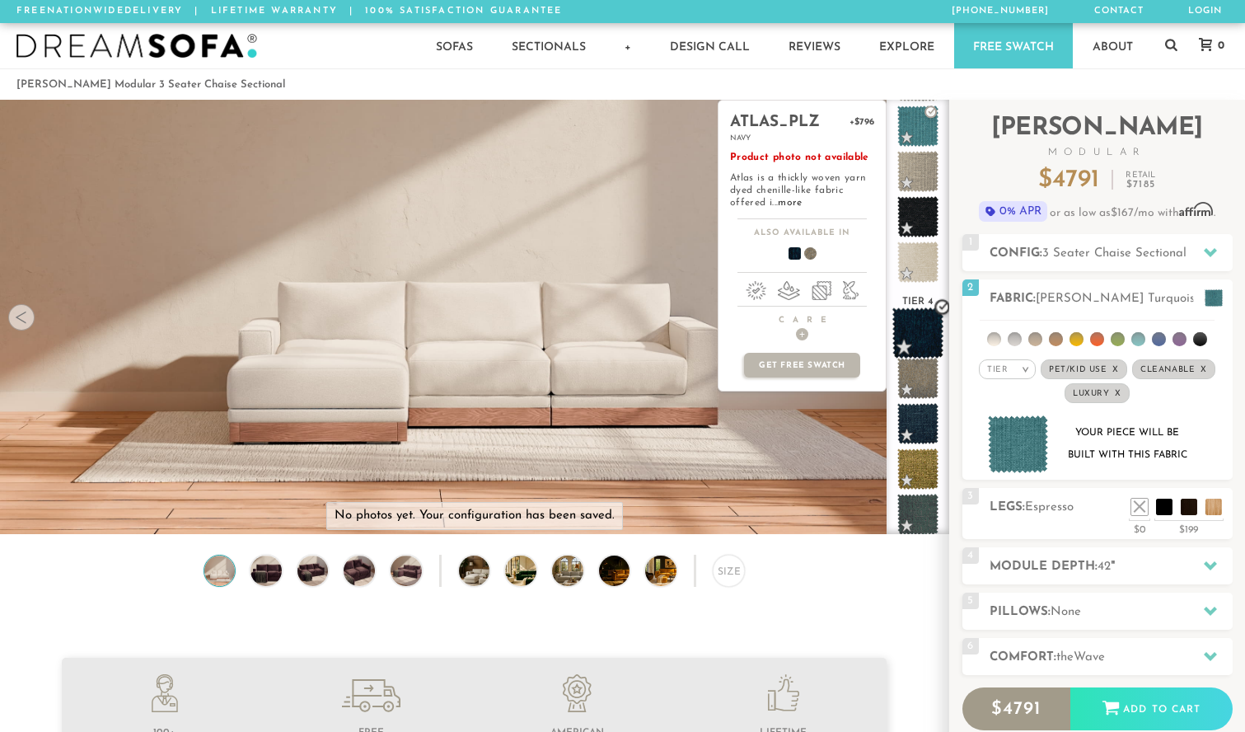
click at [930, 343] on span at bounding box center [919, 333] width 52 height 52
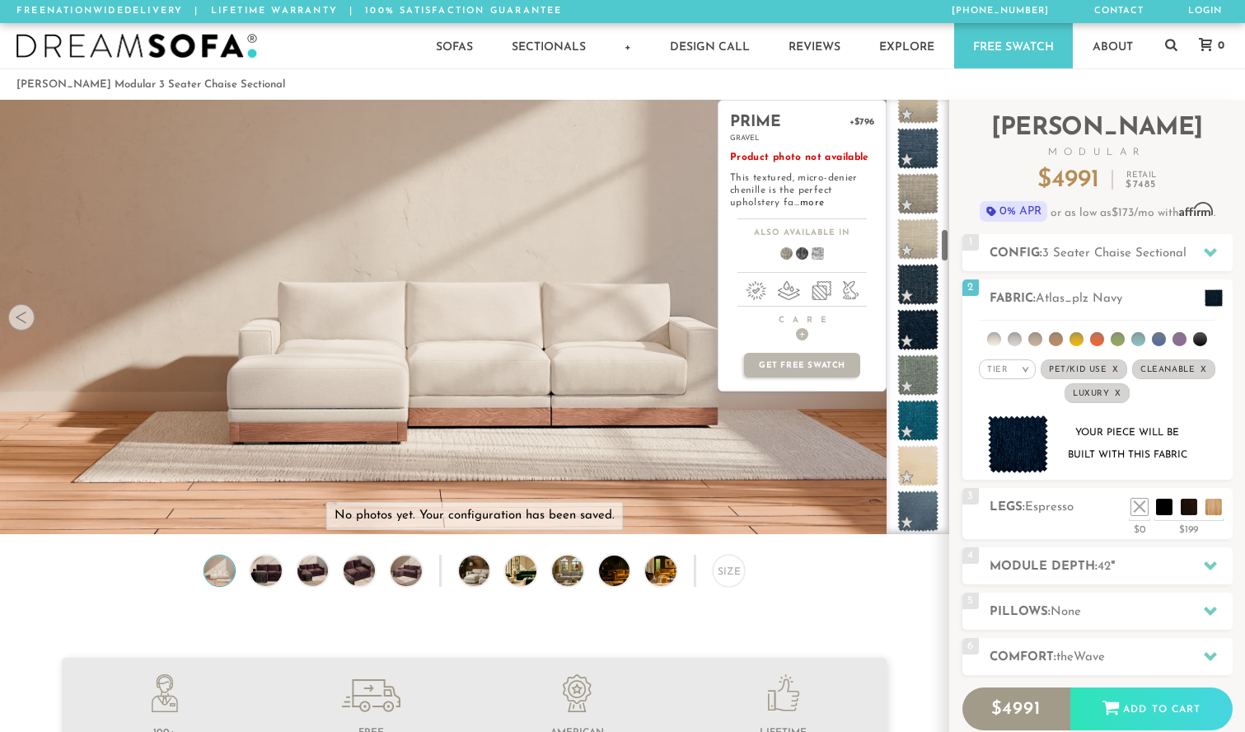
scroll to position [2216, 0]
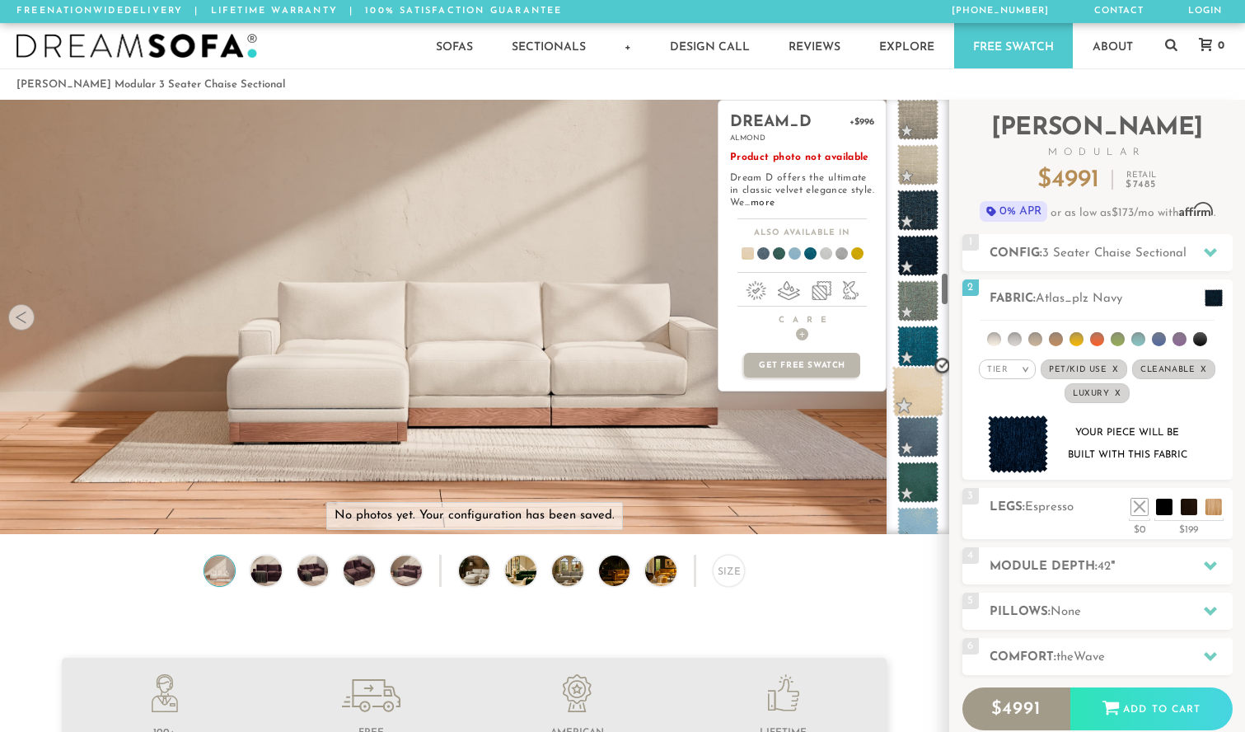
click at [929, 396] on span at bounding box center [919, 392] width 52 height 52
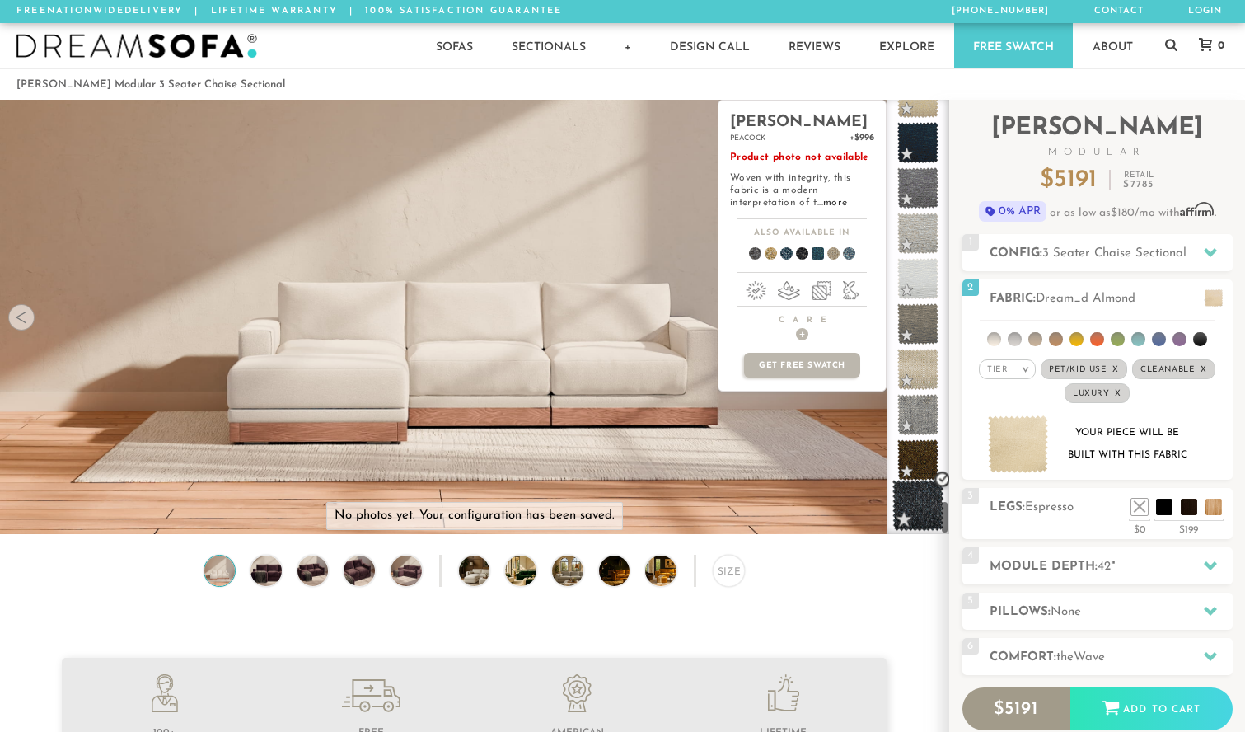
scroll to position [5139, 0]
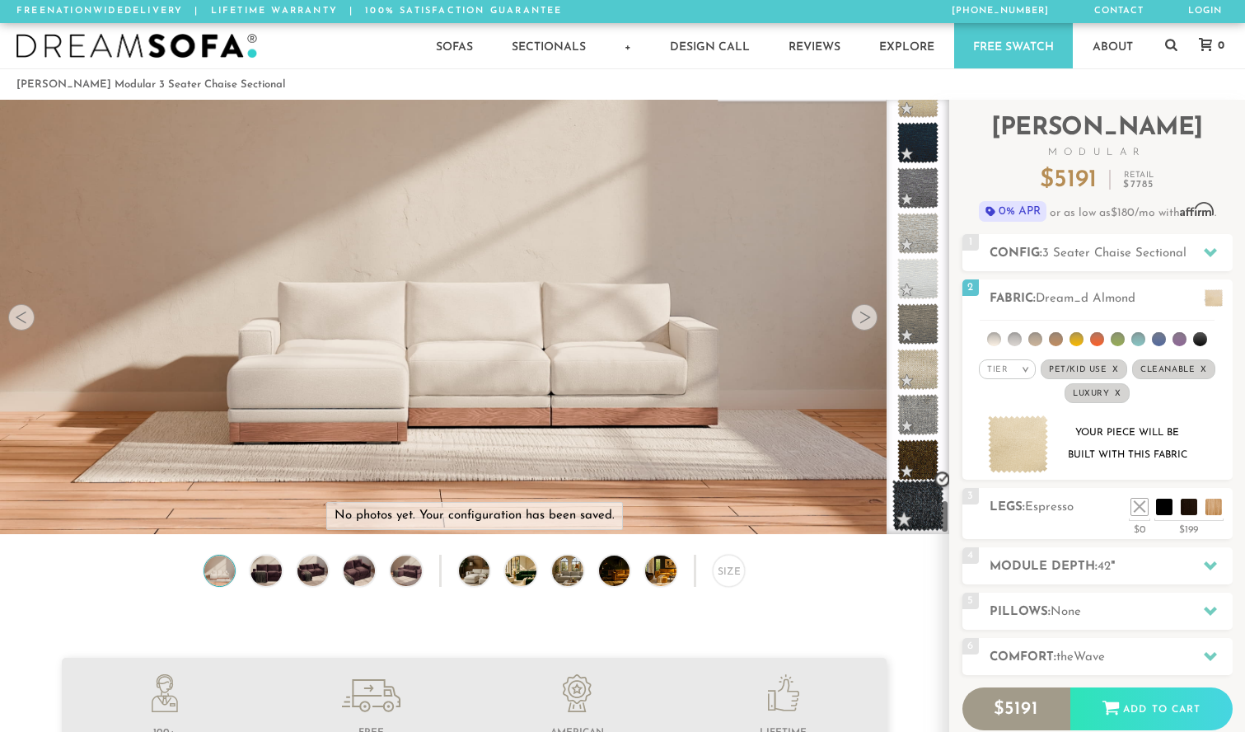
click at [921, 501] on span at bounding box center [919, 506] width 52 height 52
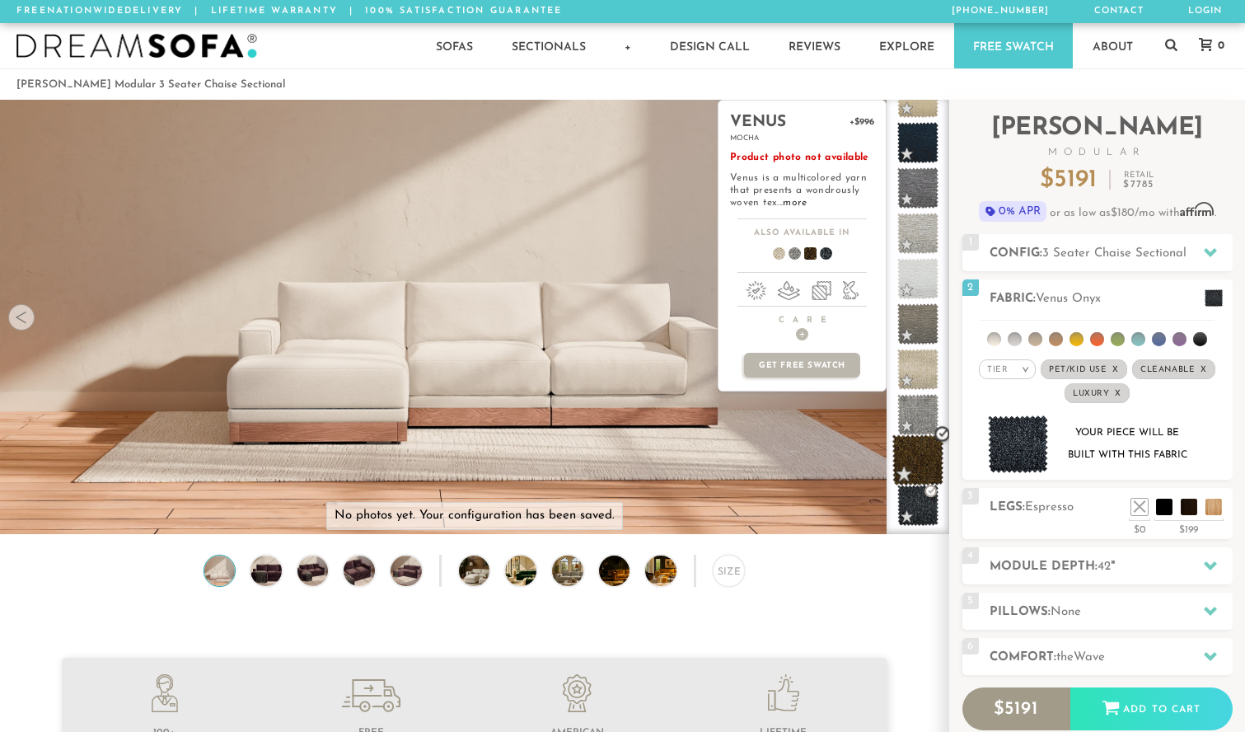
click at [922, 459] on span at bounding box center [919, 460] width 52 height 52
click at [923, 438] on span at bounding box center [919, 460] width 52 height 52
click at [922, 429] on span at bounding box center [919, 415] width 52 height 52
click at [802, 332] on span "+" at bounding box center [802, 334] width 12 height 12
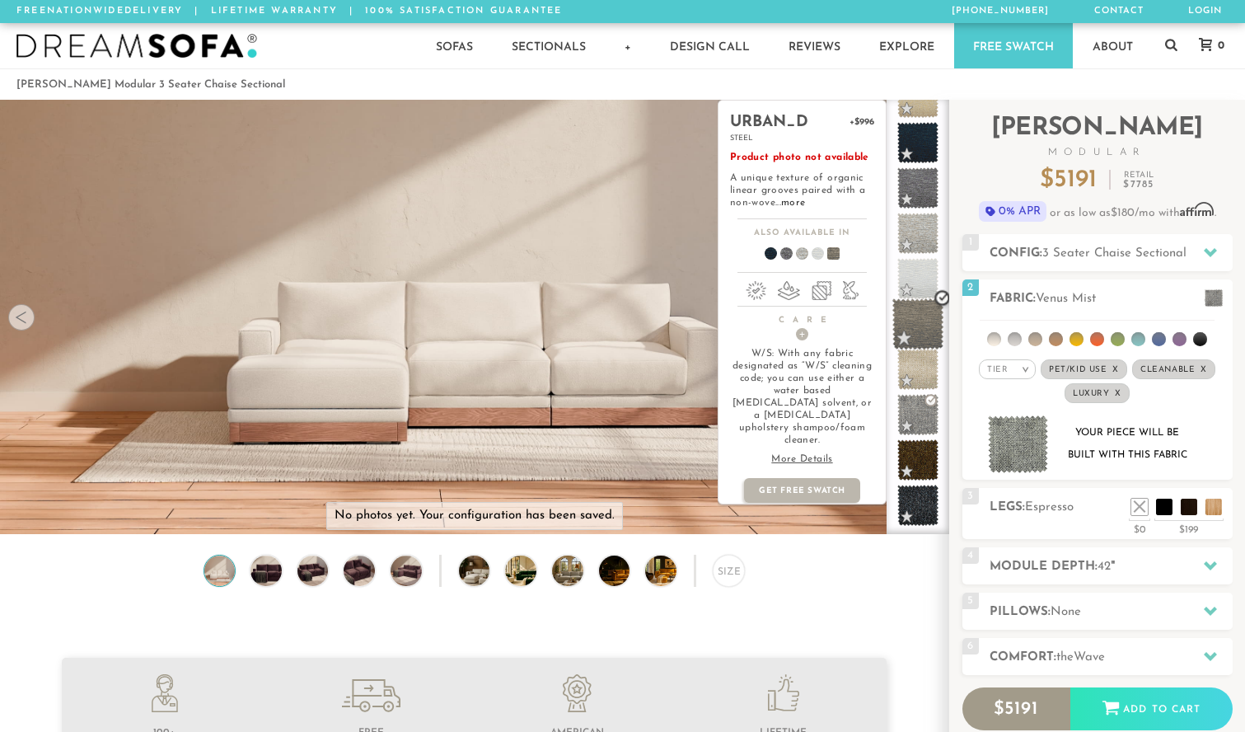
click at [913, 305] on span at bounding box center [919, 324] width 52 height 52
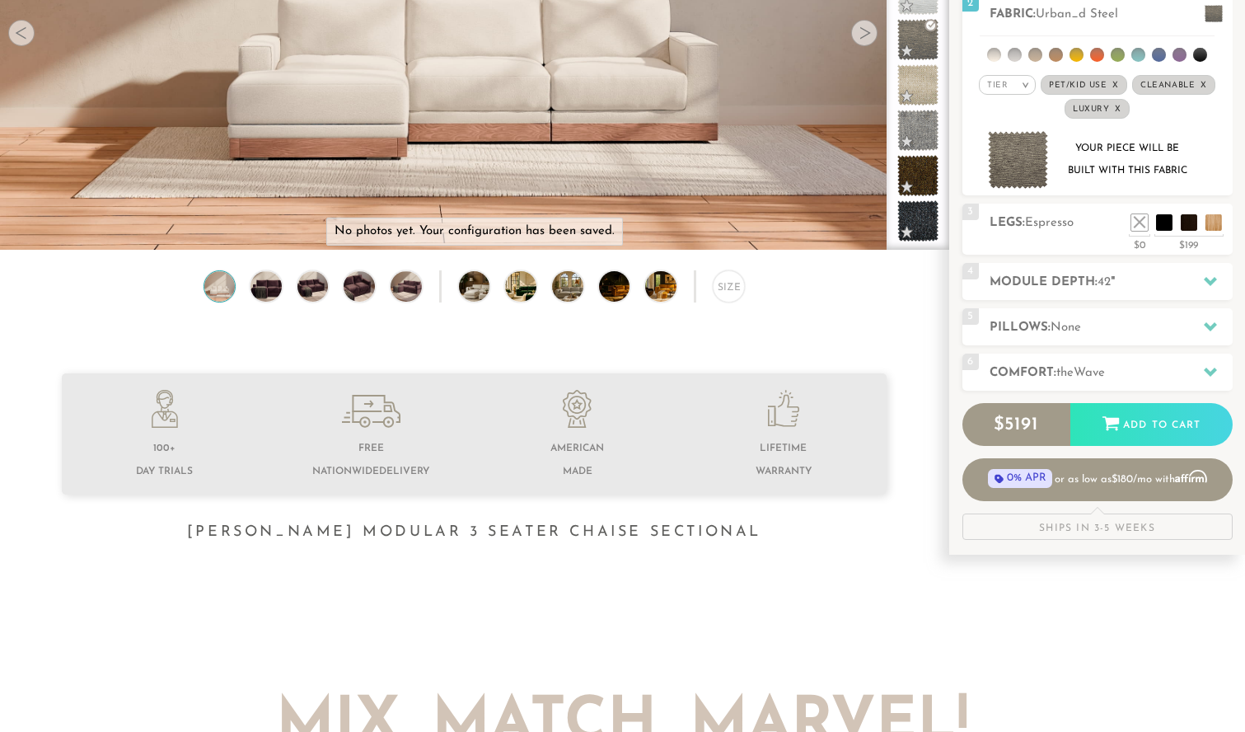
scroll to position [302, 0]
